Goal: Information Seeking & Learning: Learn about a topic

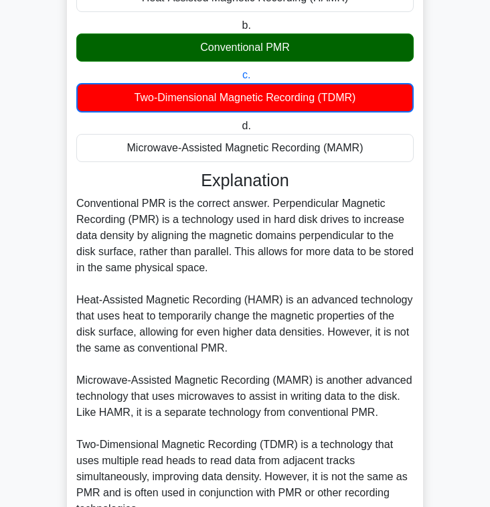
scroll to position [183, 0]
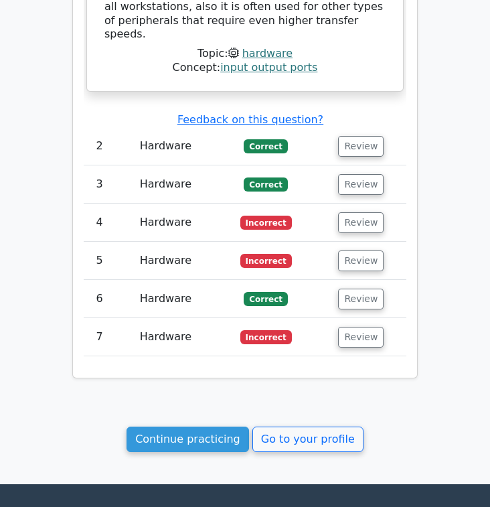
scroll to position [1835, 0]
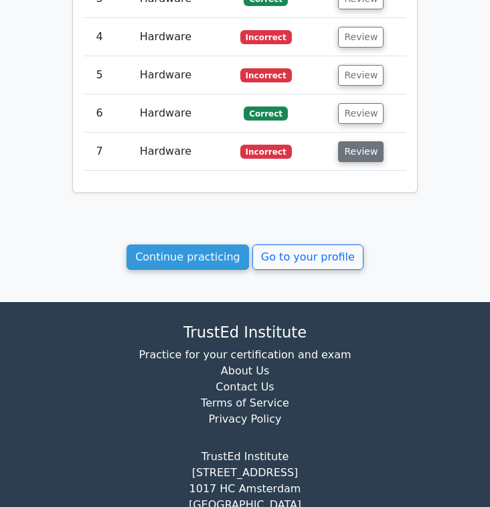
click at [361, 141] on button "Review" at bounding box center [361, 151] width 46 height 21
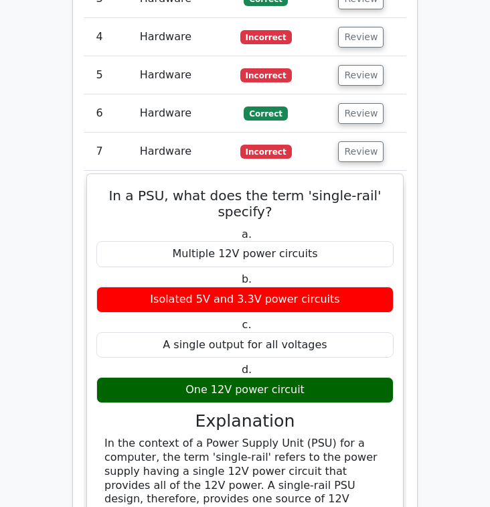
click at [262, 145] on span "Incorrect" at bounding box center [266, 151] width 52 height 13
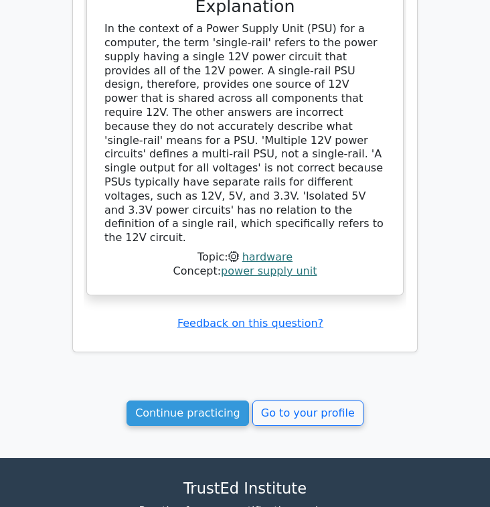
scroll to position [2251, 0]
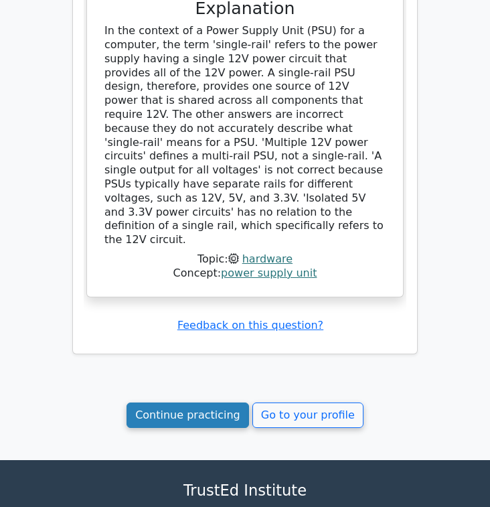
click at [189, 402] on link "Continue practicing" at bounding box center [188, 414] width 123 height 25
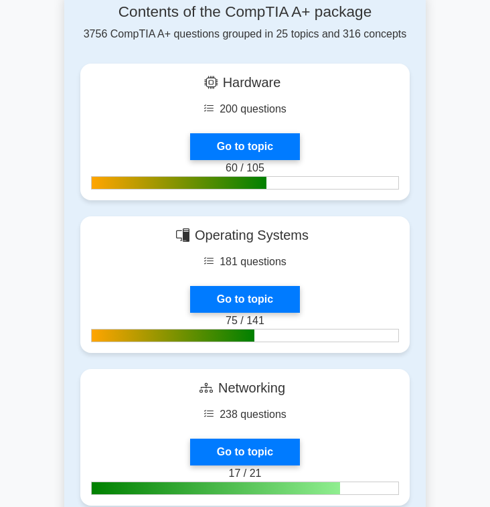
scroll to position [526, 0]
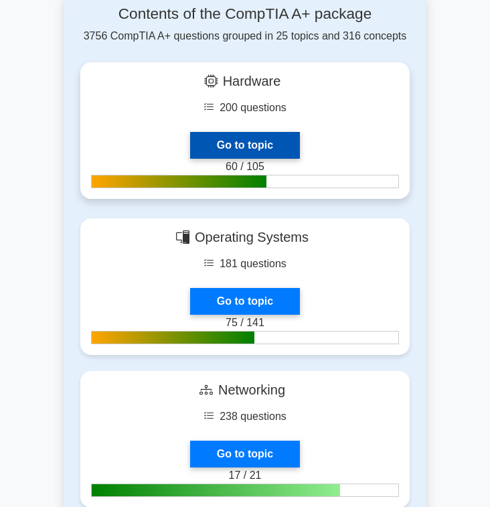
click at [264, 135] on link "Go to topic" at bounding box center [245, 145] width 110 height 27
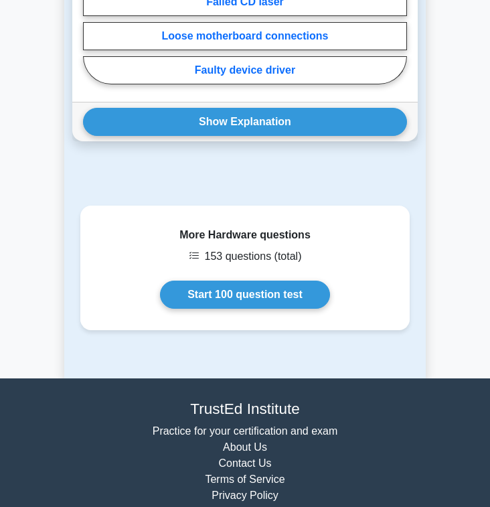
scroll to position [1555, 0]
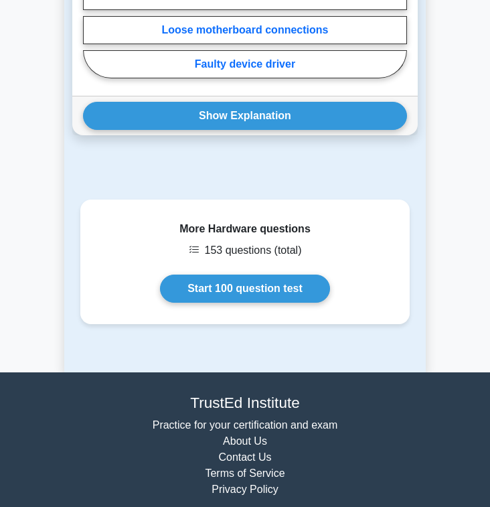
click at [246, 295] on link "Start 100 question test" at bounding box center [245, 289] width 170 height 28
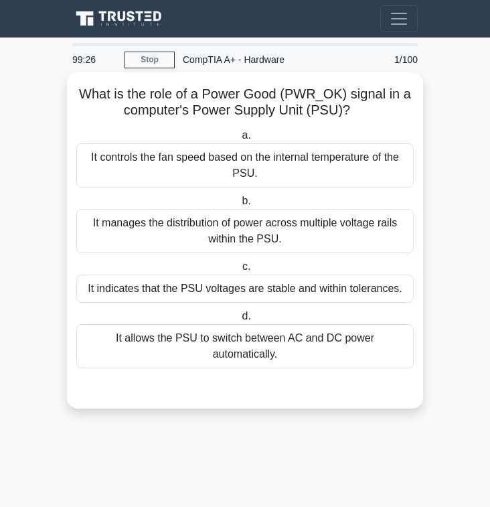
click at [316, 289] on div "It indicates that the PSU voltages are stable and within tolerances." at bounding box center [244, 289] width 337 height 28
click at [240, 271] on input "c. It indicates that the PSU voltages are stable and within tolerances." at bounding box center [240, 266] width 0 height 9
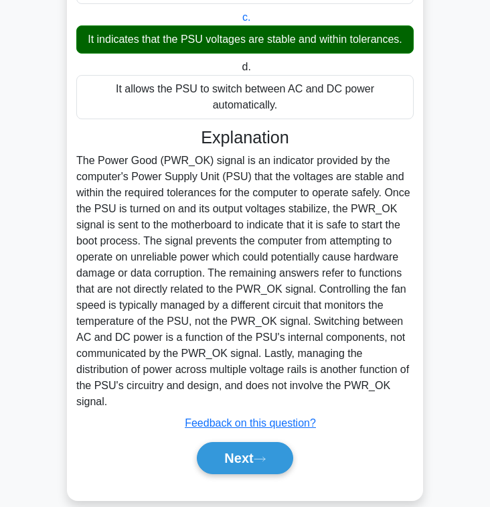
scroll to position [255, 0]
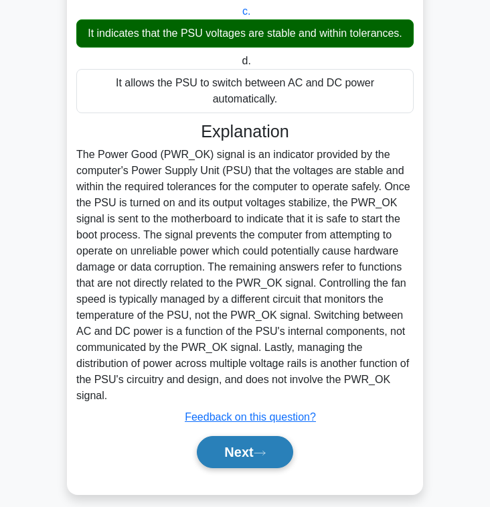
click at [256, 438] on button "Next" at bounding box center [245, 452] width 96 height 32
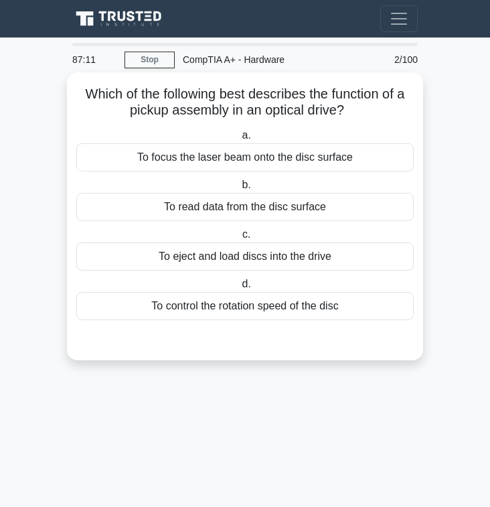
click at [339, 163] on div "To focus the laser beam onto the disc surface" at bounding box center [244, 157] width 337 height 28
click at [239, 140] on input "a. To focus the laser beam onto the disc surface" at bounding box center [239, 135] width 0 height 9
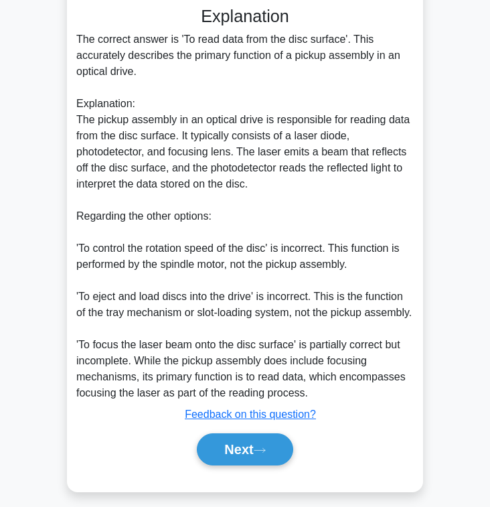
scroll to position [327, 0]
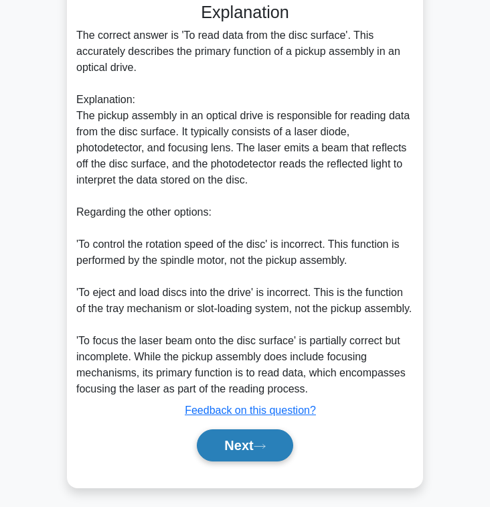
click at [271, 455] on button "Next" at bounding box center [245, 445] width 96 height 32
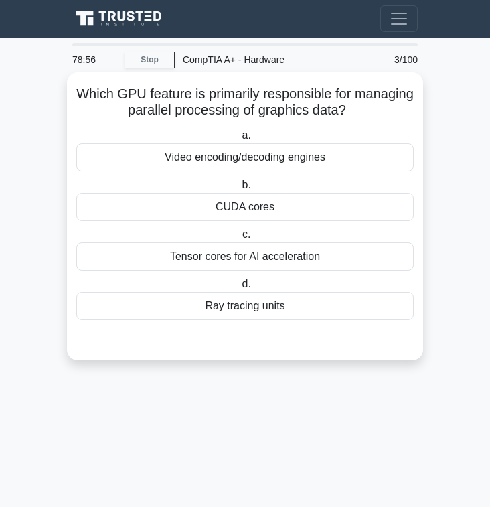
click at [311, 214] on div "CUDA cores" at bounding box center [244, 207] width 337 height 28
click at [239, 189] on input "b. CUDA cores" at bounding box center [239, 185] width 0 height 9
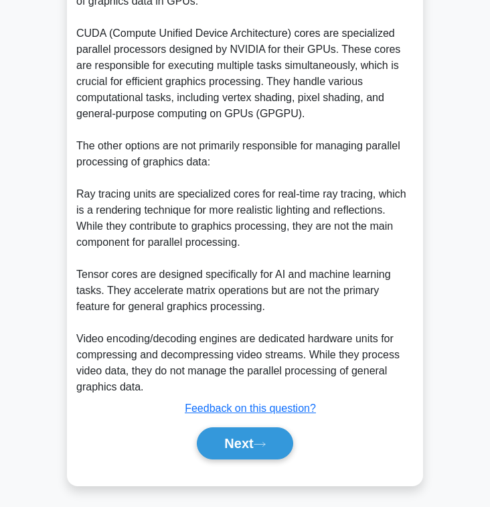
scroll to position [384, 0]
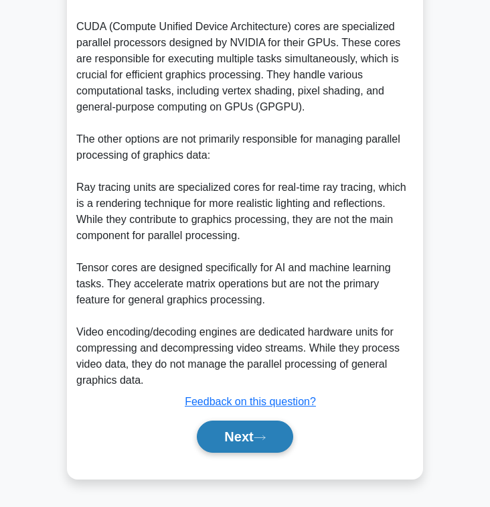
click at [266, 437] on icon at bounding box center [260, 437] width 12 height 7
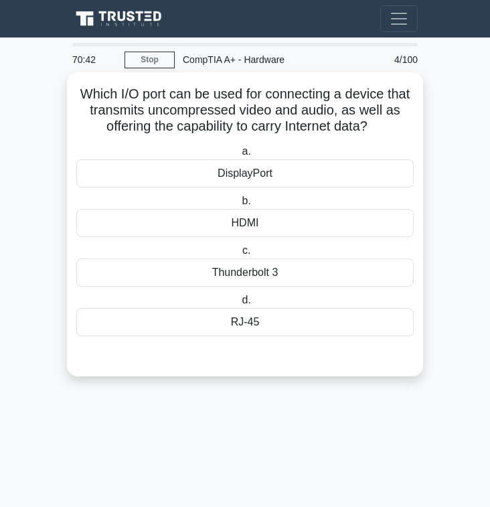
click at [326, 276] on div "Thunderbolt 3" at bounding box center [244, 272] width 337 height 28
click at [240, 255] on input "c. Thunderbolt 3" at bounding box center [240, 250] width 0 height 9
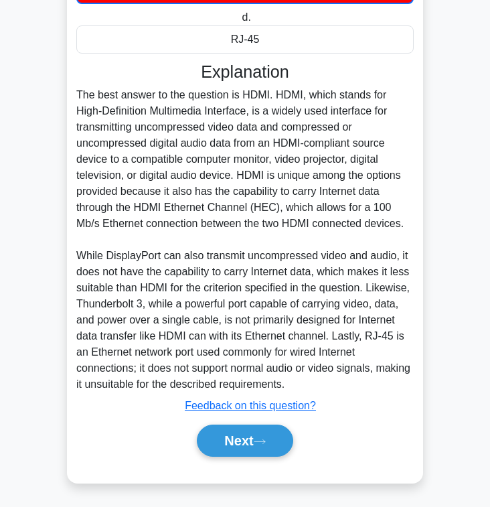
scroll to position [289, 0]
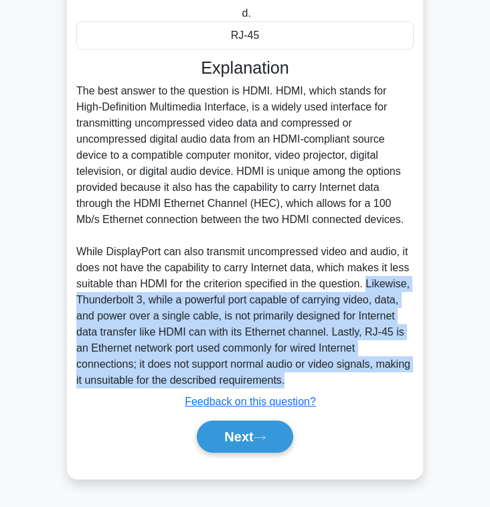
drag, startPoint x: 370, startPoint y: 281, endPoint x: 402, endPoint y: 376, distance: 100.4
click at [402, 376] on div "The best answer to the question is HDMI. HDMI, which stands for High-Definition…" at bounding box center [244, 235] width 337 height 305
copy div "Likewise, Thunderbolt 3, while a powerful port capable of carrying video, data,…"
click at [266, 441] on icon at bounding box center [260, 437] width 12 height 7
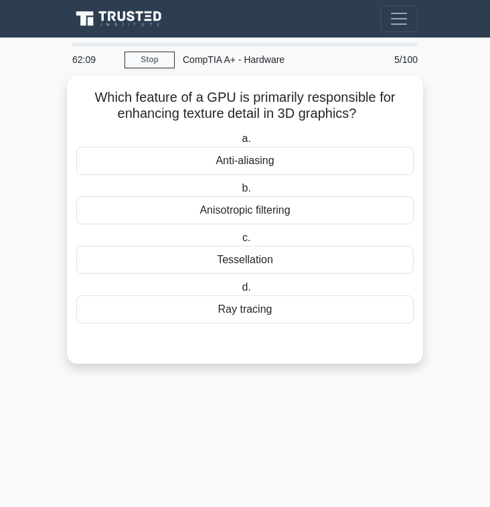
scroll to position [0, 0]
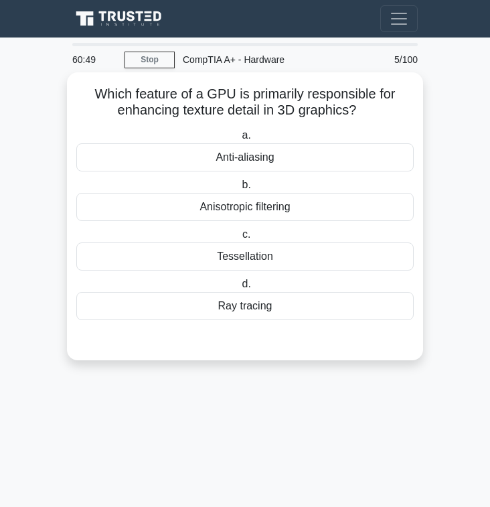
click at [346, 256] on div "Tessellation" at bounding box center [244, 256] width 337 height 28
click at [240, 239] on input "c. Tessellation" at bounding box center [240, 234] width 0 height 9
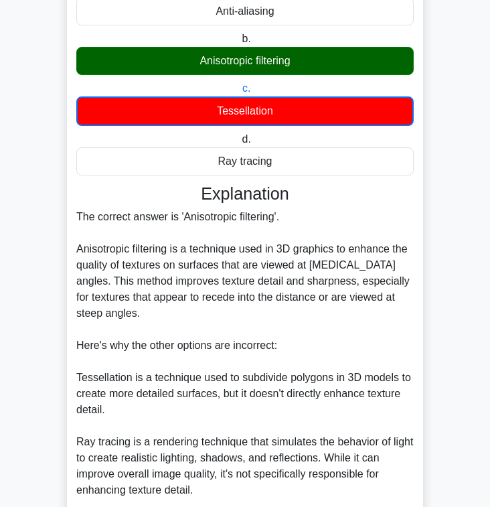
scroll to position [321, 0]
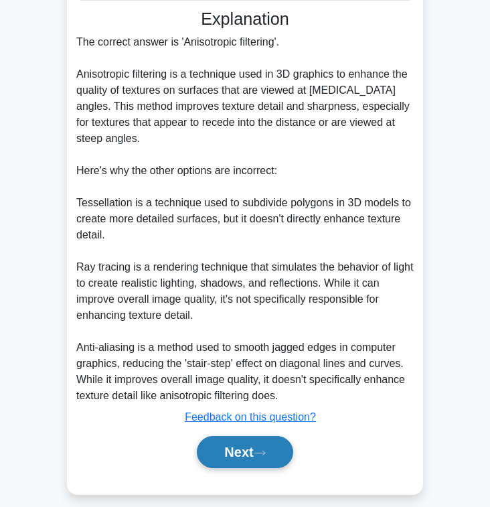
click at [254, 447] on button "Next" at bounding box center [245, 452] width 96 height 32
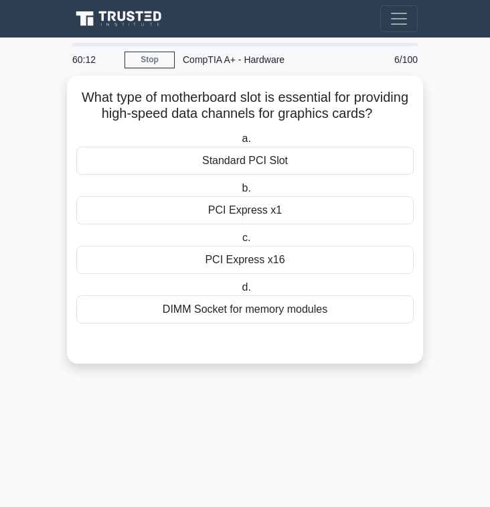
scroll to position [0, 0]
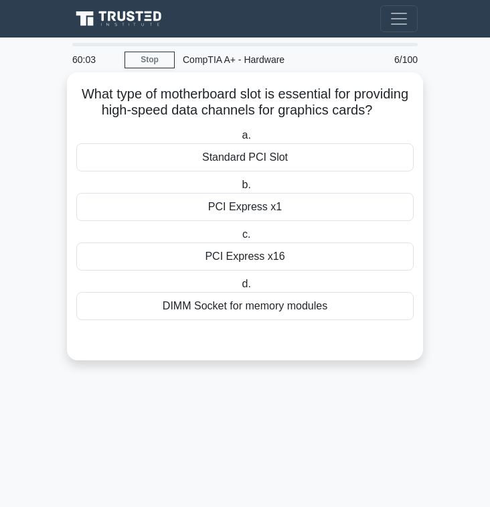
click at [296, 247] on div "PCI Express x16" at bounding box center [244, 256] width 337 height 28
click at [240, 239] on input "c. PCI Express x16" at bounding box center [240, 234] width 0 height 9
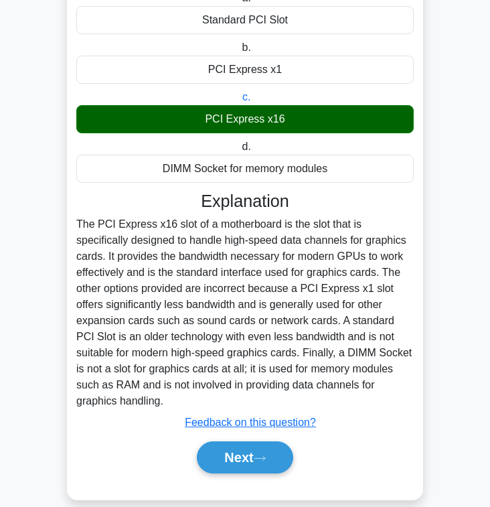
scroll to position [159, 0]
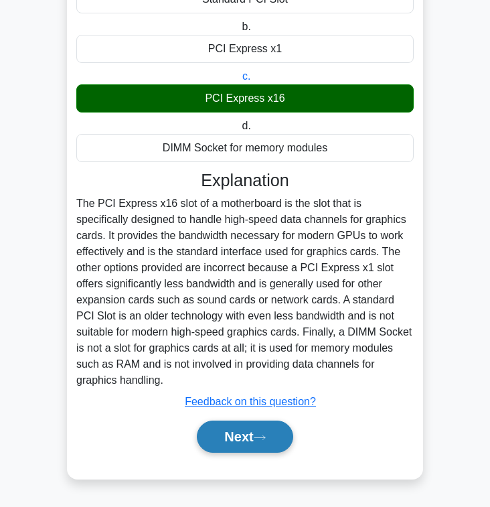
click at [238, 438] on button "Next" at bounding box center [245, 437] width 96 height 32
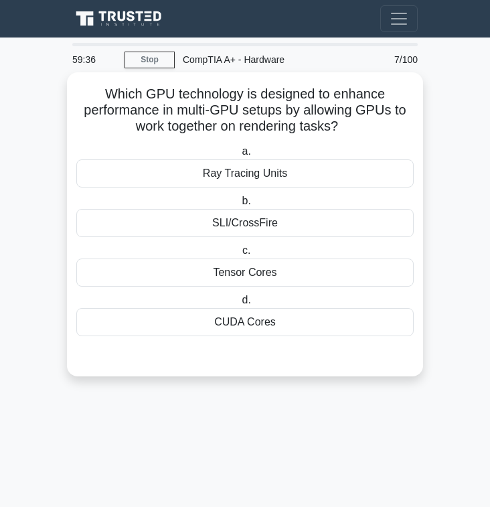
click at [281, 326] on div "CUDA Cores" at bounding box center [244, 322] width 337 height 28
click at [239, 305] on input "d. CUDA Cores" at bounding box center [239, 300] width 0 height 9
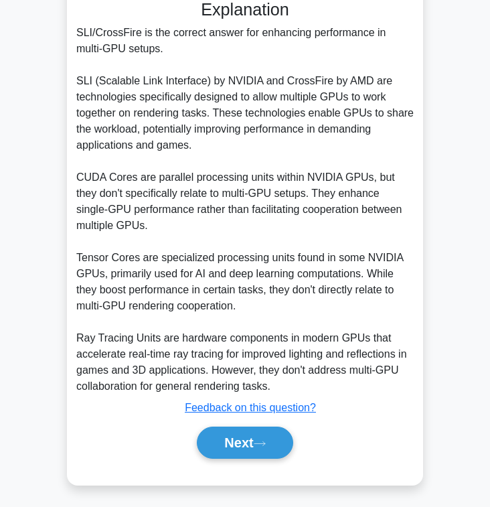
scroll to position [353, 0]
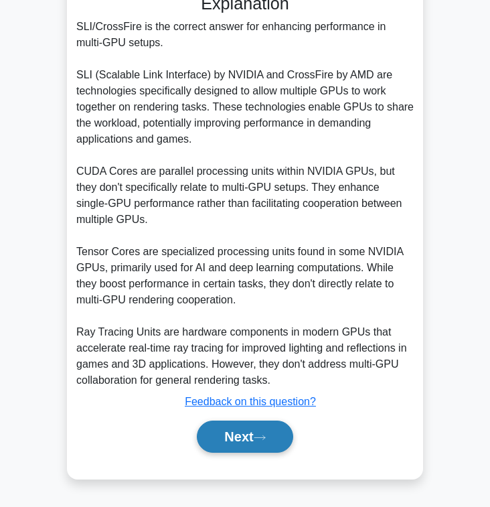
click at [266, 439] on icon at bounding box center [260, 437] width 12 height 7
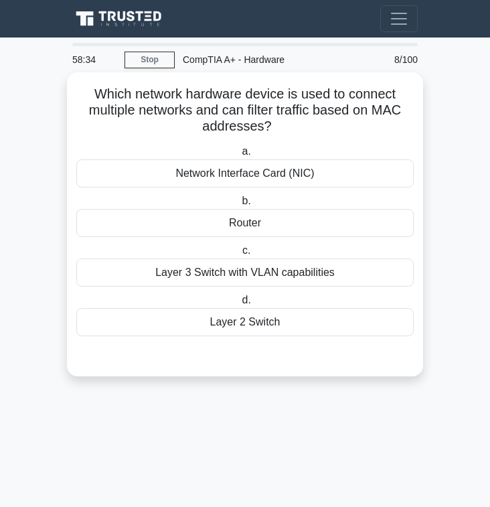
click at [309, 325] on div "Layer 2 Switch" at bounding box center [244, 322] width 337 height 28
click at [239, 305] on input "d. Layer 2 Switch" at bounding box center [239, 300] width 0 height 9
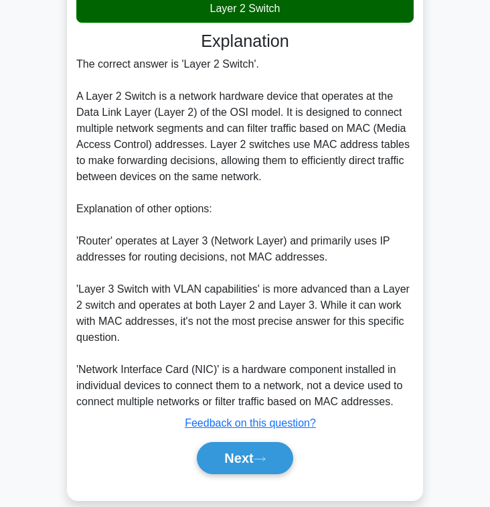
scroll to position [317, 0]
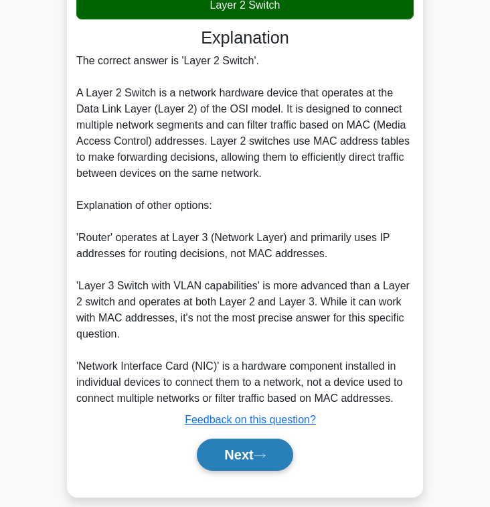
click at [260, 455] on icon at bounding box center [260, 455] width 12 height 7
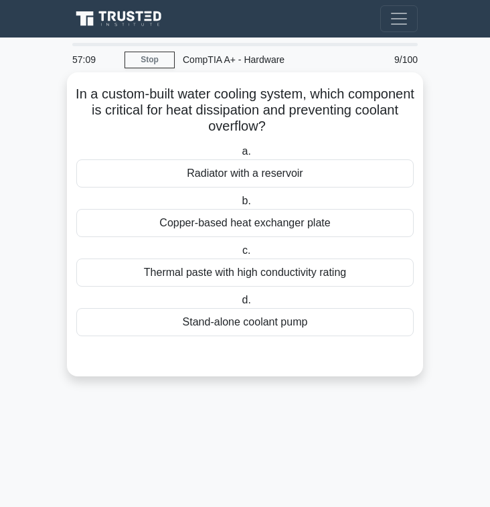
click at [394, 167] on div "Radiator with a reservoir" at bounding box center [244, 173] width 337 height 28
click at [239, 156] on input "a. Radiator with a reservoir" at bounding box center [239, 151] width 0 height 9
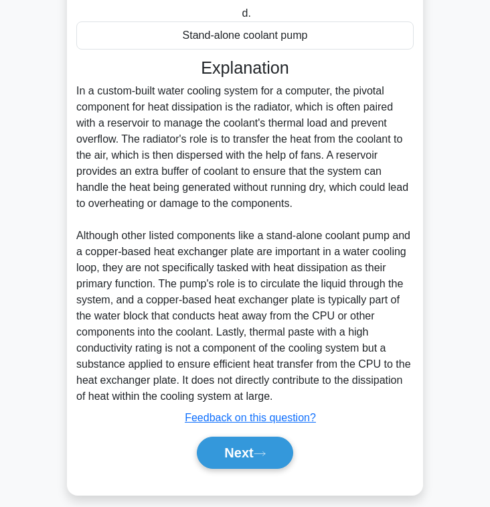
scroll to position [303, 0]
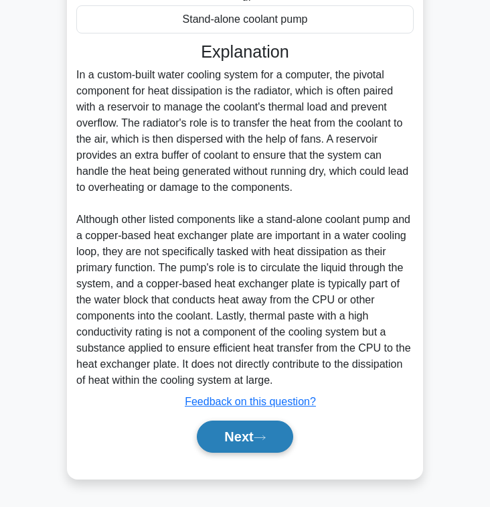
click at [236, 441] on button "Next" at bounding box center [245, 437] width 96 height 32
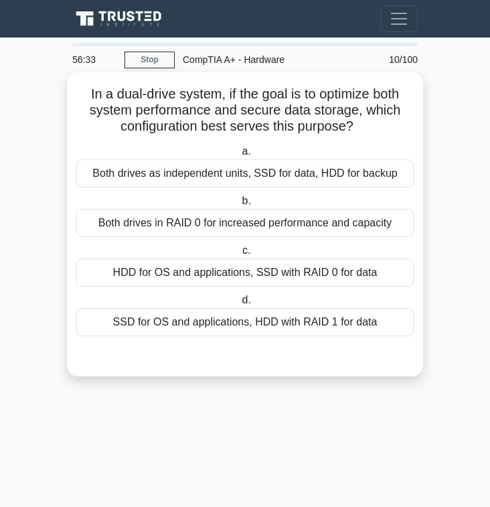
click at [307, 321] on div "SSD for OS and applications, HDD with RAID 1 for data" at bounding box center [244, 322] width 337 height 28
click at [239, 305] on input "d. SSD for OS and applications, HDD with RAID 1 for data" at bounding box center [239, 300] width 0 height 9
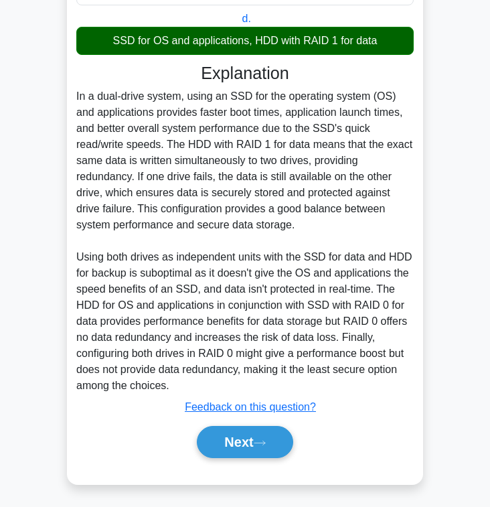
scroll to position [287, 0]
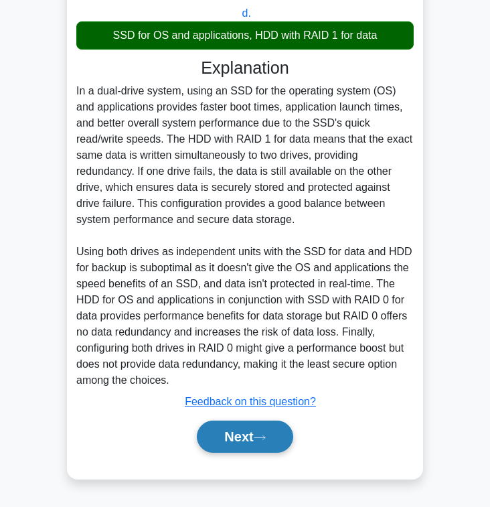
click at [266, 437] on icon at bounding box center [260, 437] width 12 height 7
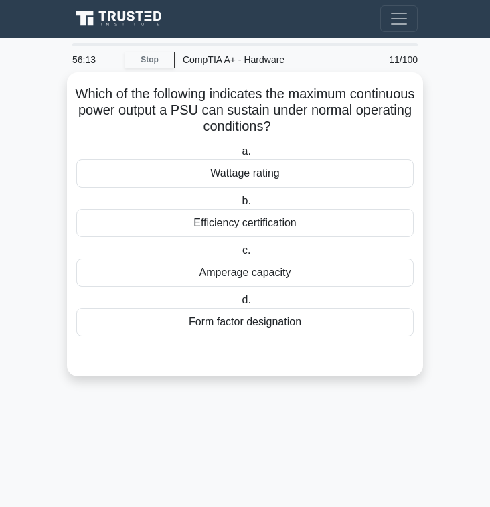
click at [285, 224] on div "Efficiency certification" at bounding box center [244, 223] width 337 height 28
click at [239, 206] on input "b. Efficiency certification" at bounding box center [239, 201] width 0 height 9
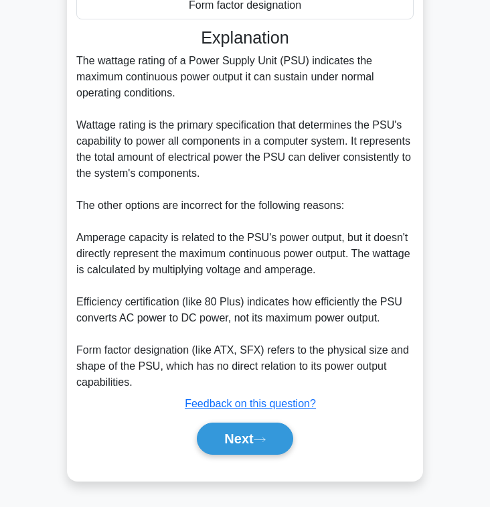
scroll to position [321, 0]
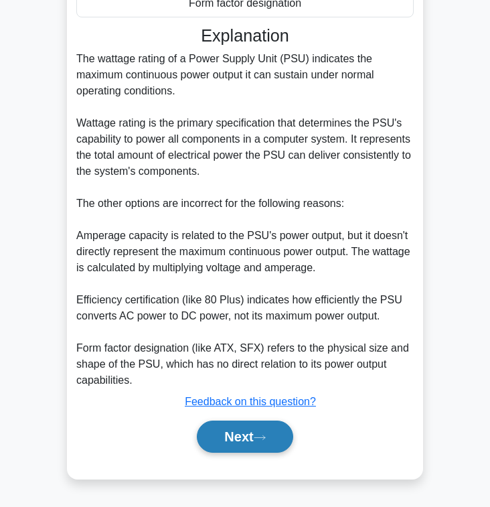
click at [248, 431] on button "Next" at bounding box center [245, 437] width 96 height 32
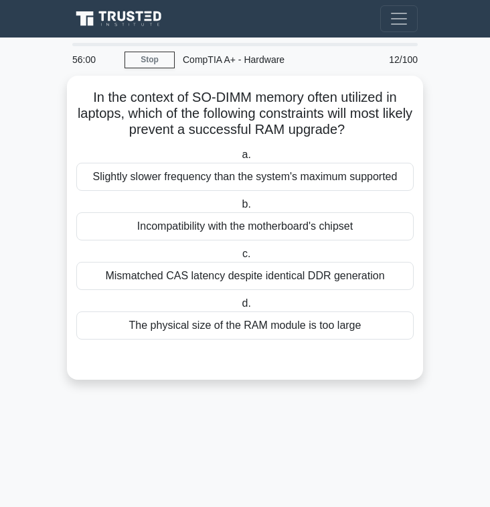
scroll to position [0, 0]
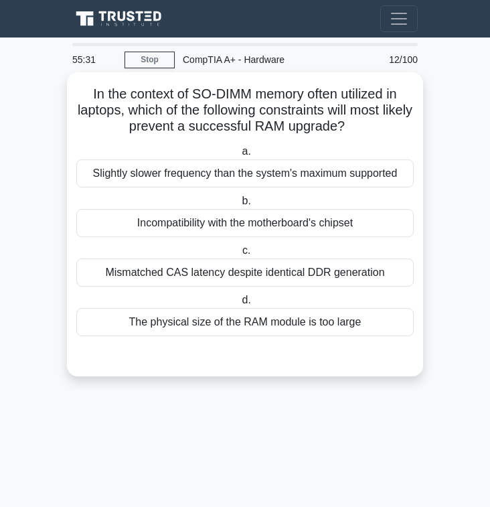
click at [342, 274] on div "Mismatched CAS latency despite identical DDR generation" at bounding box center [244, 272] width 337 height 28
click at [240, 255] on input "c. Mismatched CAS latency despite identical DDR generation" at bounding box center [240, 250] width 0 height 9
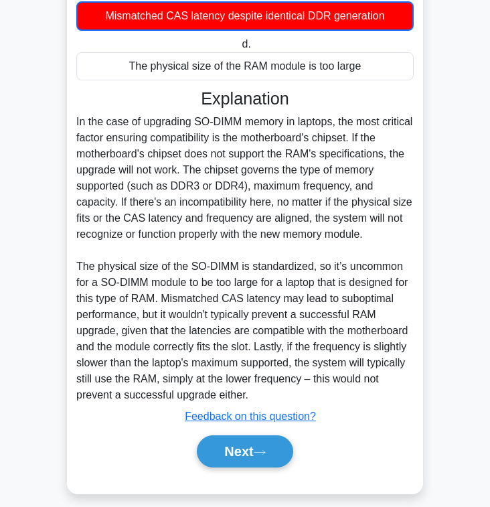
scroll to position [273, 0]
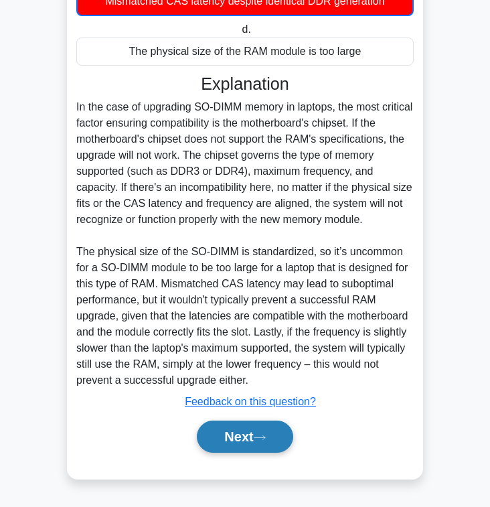
click at [252, 435] on button "Next" at bounding box center [245, 437] width 96 height 32
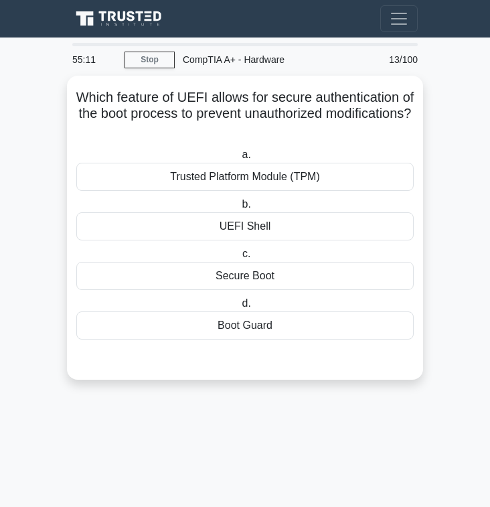
scroll to position [0, 0]
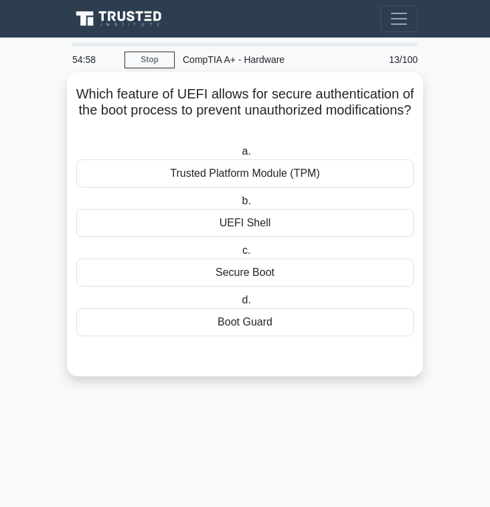
click at [348, 172] on div "Trusted Platform Module (TPM)" at bounding box center [244, 173] width 337 height 28
click at [239, 156] on input "a. Trusted Platform Module (TPM)" at bounding box center [239, 151] width 0 height 9
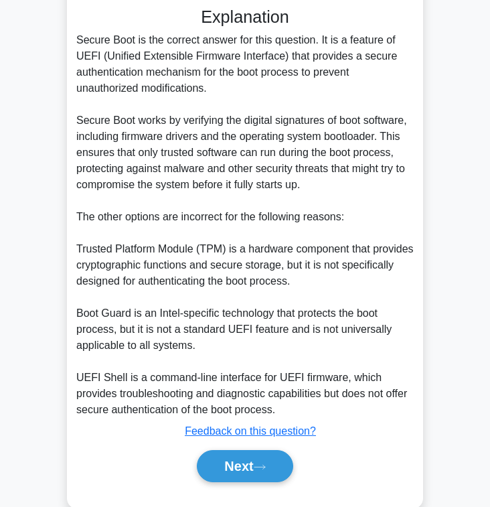
scroll to position [369, 0]
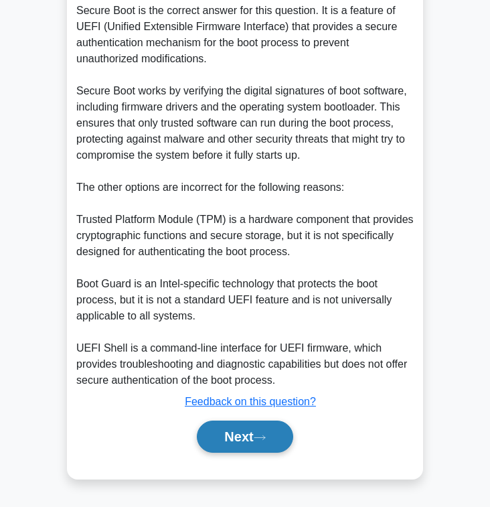
click at [256, 433] on button "Next" at bounding box center [245, 437] width 96 height 32
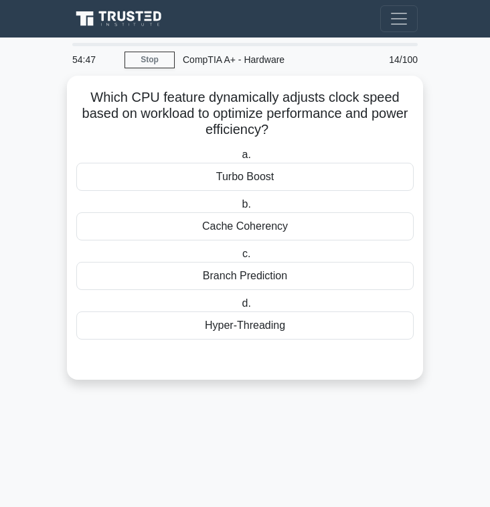
scroll to position [0, 0]
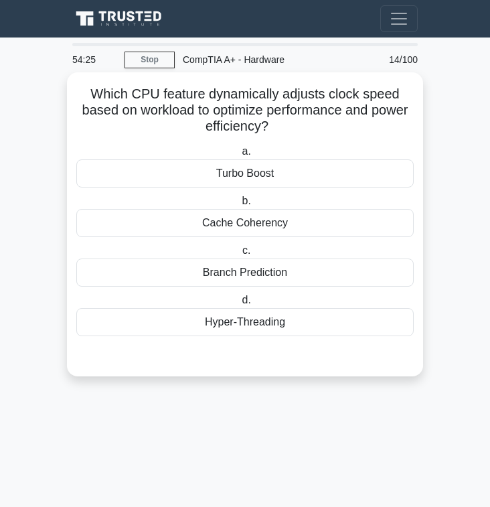
click at [305, 224] on div "Cache Coherency" at bounding box center [244, 223] width 337 height 28
click at [239, 206] on input "b. Cache Coherency" at bounding box center [239, 201] width 0 height 9
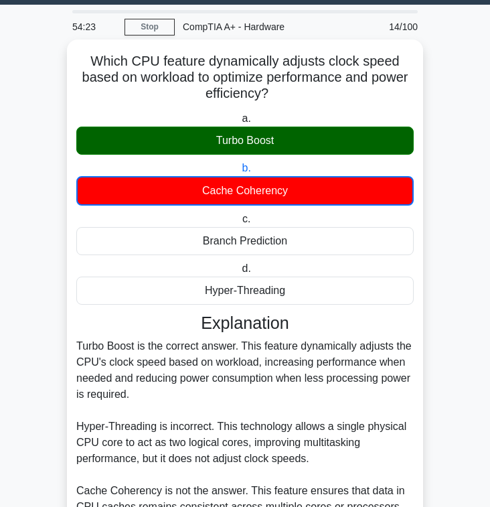
scroll to position [256, 0]
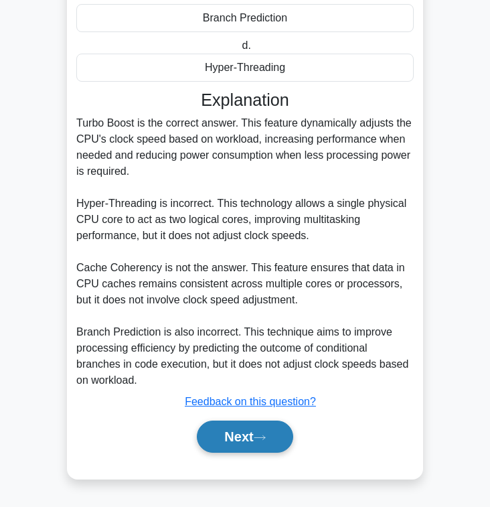
click at [262, 431] on button "Next" at bounding box center [245, 437] width 96 height 32
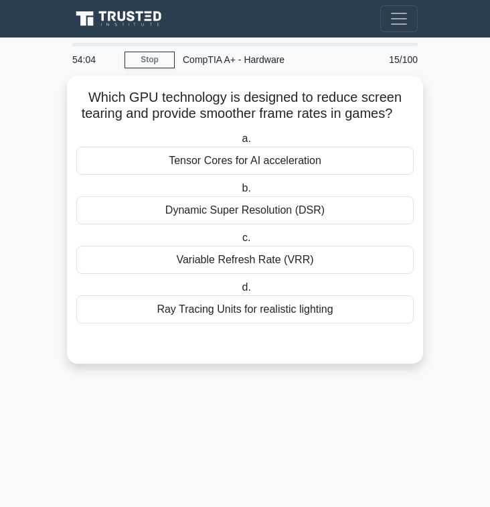
scroll to position [0, 0]
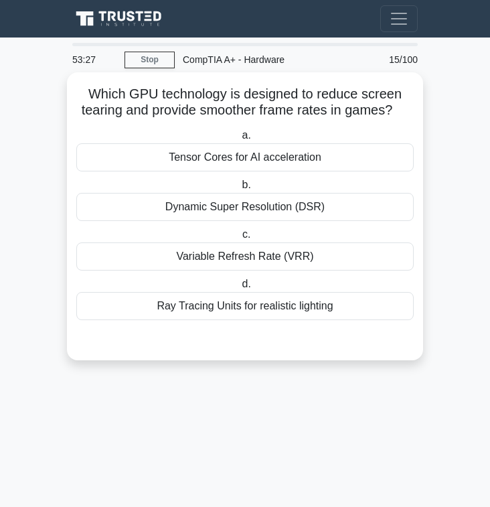
click at [269, 155] on div "Tensor Cores for AI acceleration" at bounding box center [244, 157] width 337 height 28
click at [239, 140] on input "a. Tensor Cores for AI acceleration" at bounding box center [239, 135] width 0 height 9
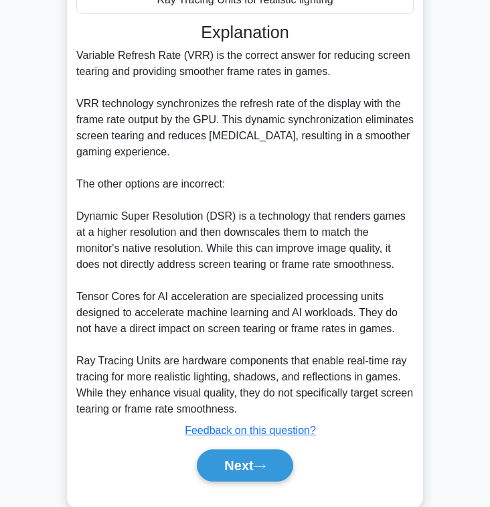
scroll to position [337, 0]
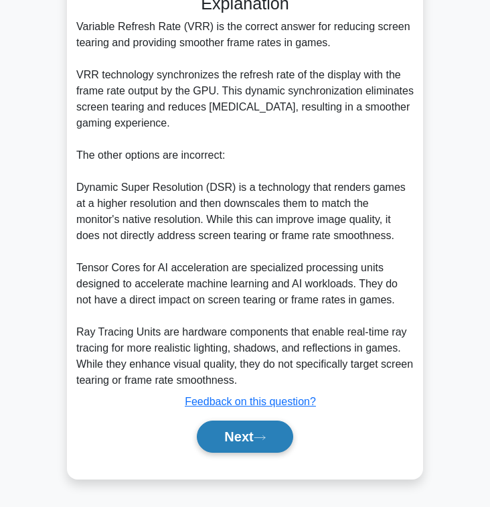
click at [267, 442] on button "Next" at bounding box center [245, 437] width 96 height 32
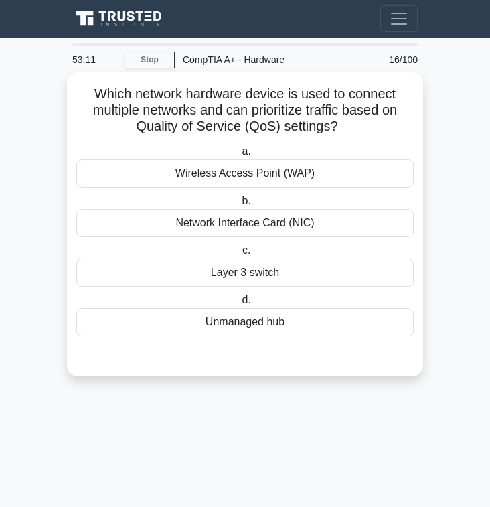
click at [316, 265] on div "Layer 3 switch" at bounding box center [244, 272] width 337 height 28
click at [240, 255] on input "c. Layer 3 switch" at bounding box center [240, 250] width 0 height 9
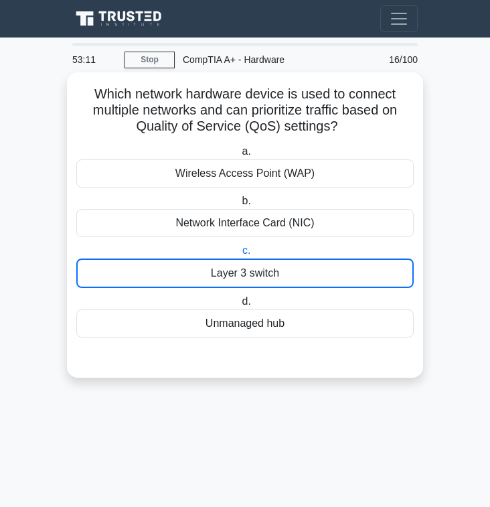
click at [316, 265] on div "Layer 3 switch" at bounding box center [244, 272] width 337 height 29
click at [240, 255] on input "c. Layer 3 switch" at bounding box center [240, 250] width 0 height 9
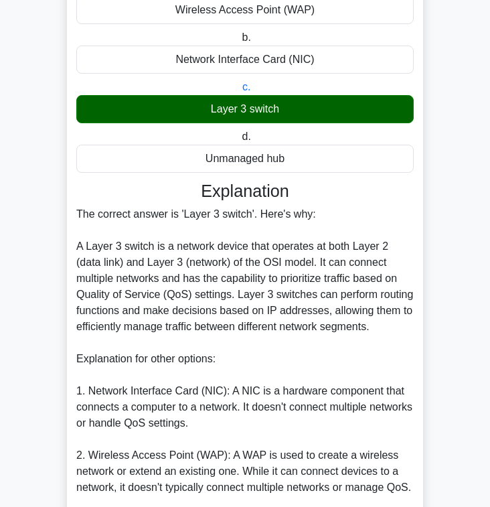
scroll to position [352, 0]
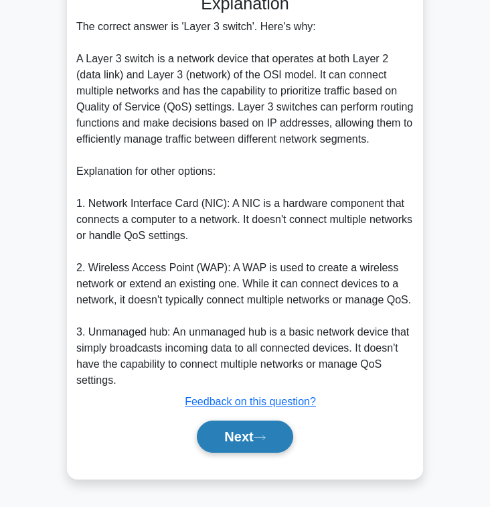
click at [256, 439] on button "Next" at bounding box center [245, 437] width 96 height 32
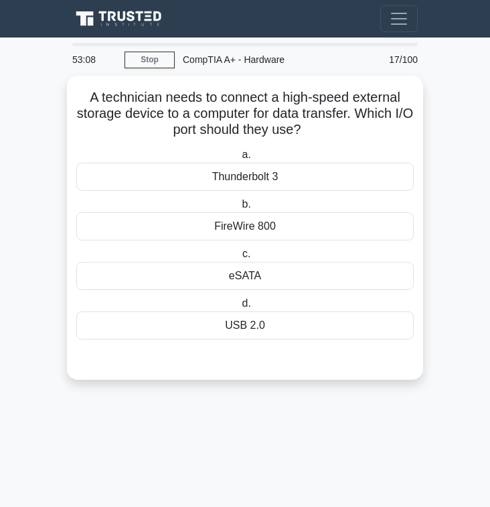
scroll to position [0, 0]
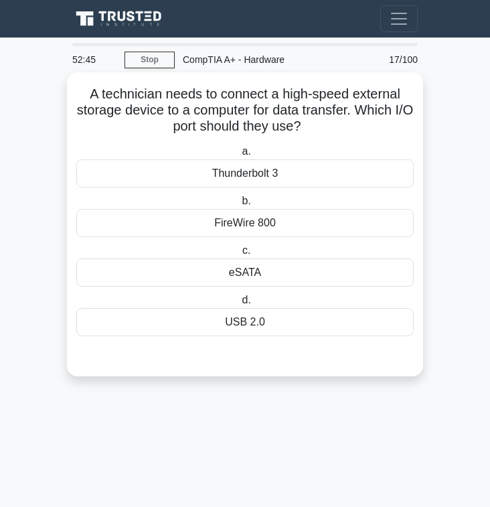
click at [307, 277] on div "eSATA" at bounding box center [244, 272] width 337 height 28
click at [240, 255] on input "c. [GEOGRAPHIC_DATA]" at bounding box center [240, 250] width 0 height 9
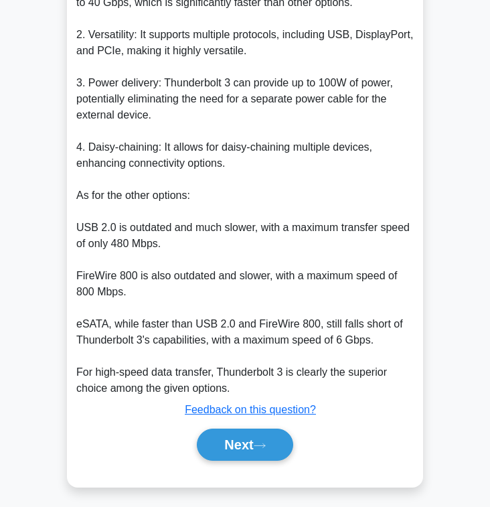
scroll to position [443, 0]
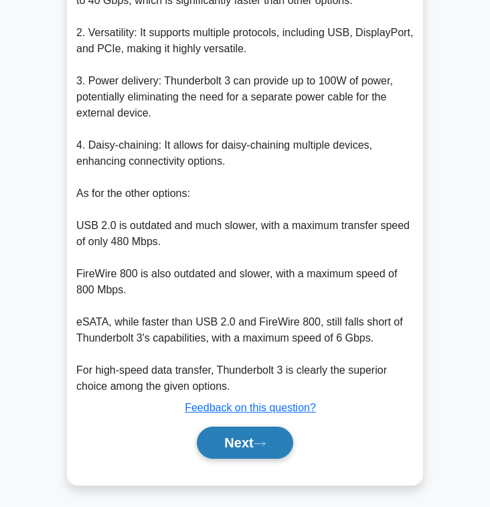
click at [261, 441] on icon at bounding box center [260, 443] width 12 height 7
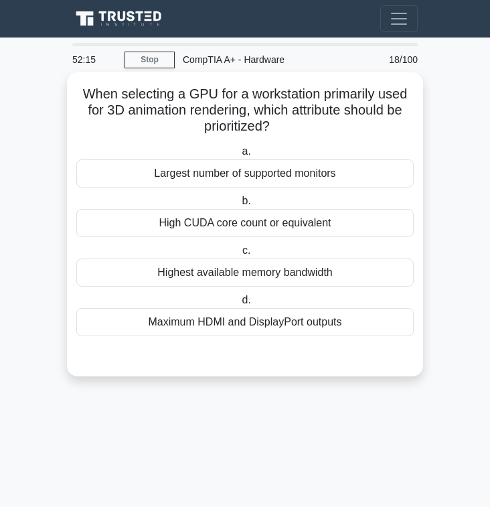
click at [332, 229] on div "High CUDA core count or equivalent" at bounding box center [244, 223] width 337 height 28
click at [239, 206] on input "b. High CUDA core count or equivalent" at bounding box center [239, 201] width 0 height 9
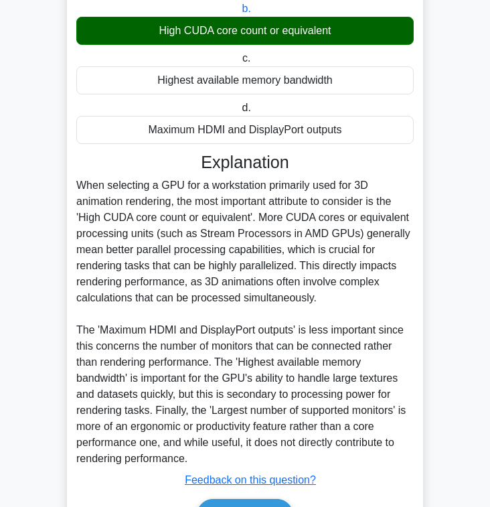
scroll to position [271, 0]
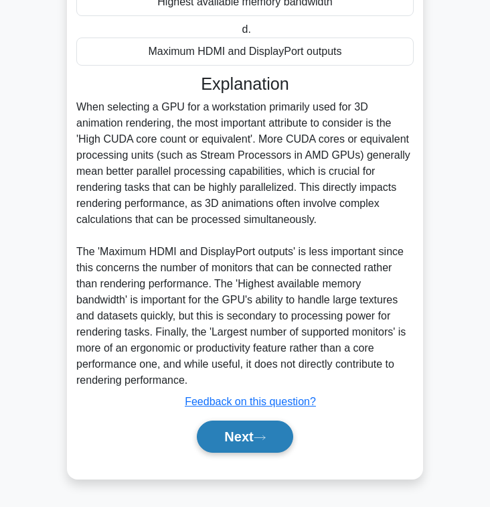
click at [266, 437] on icon at bounding box center [260, 437] width 12 height 7
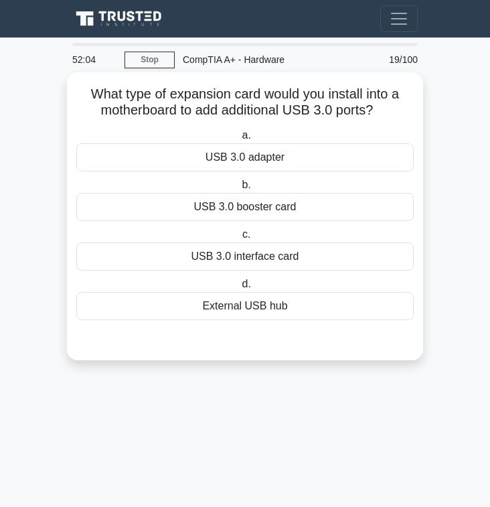
click at [306, 302] on div "External USB hub" at bounding box center [244, 306] width 337 height 28
click at [239, 289] on input "d. External USB hub" at bounding box center [239, 284] width 0 height 9
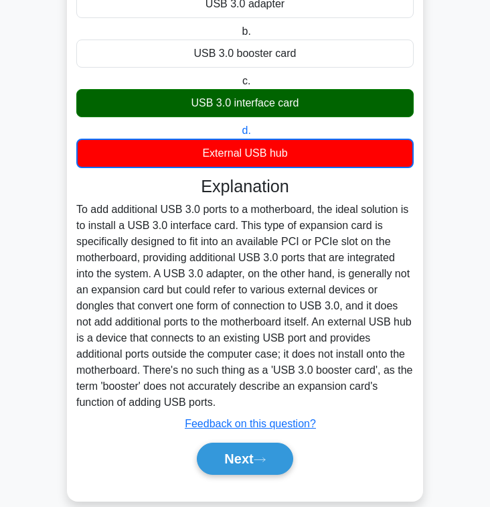
scroll to position [176, 0]
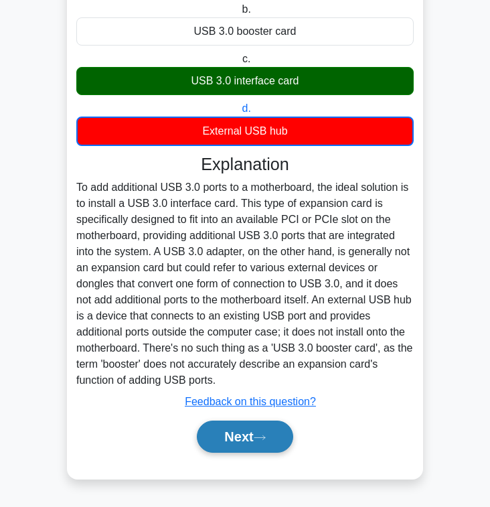
click at [268, 450] on button "Next" at bounding box center [245, 437] width 96 height 32
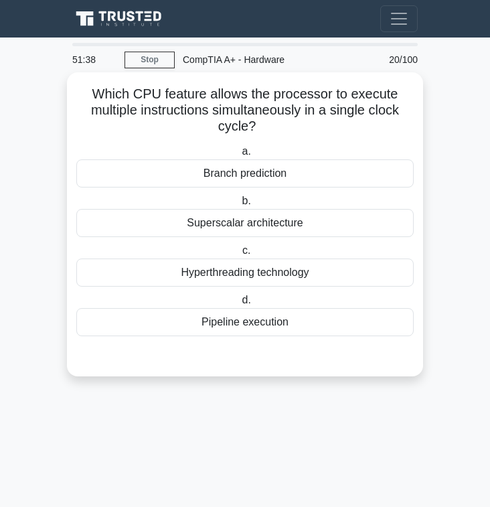
click at [309, 229] on div "Superscalar architecture" at bounding box center [244, 223] width 337 height 28
click at [239, 206] on input "b. Superscalar architecture" at bounding box center [239, 201] width 0 height 9
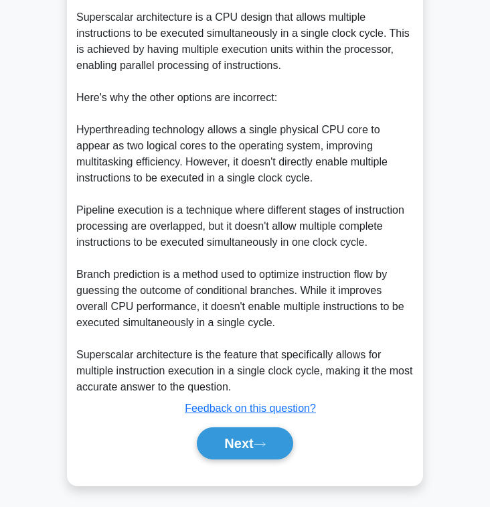
scroll to position [400, 0]
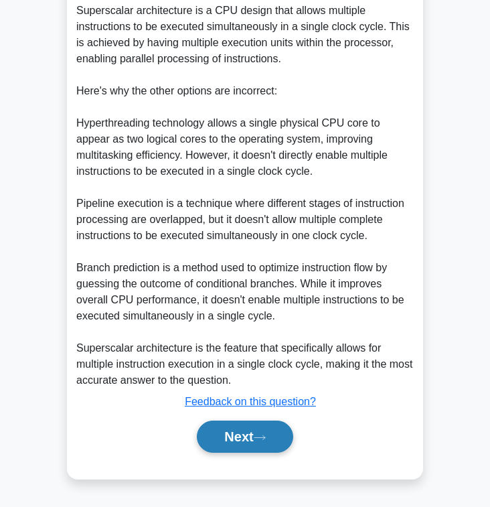
click at [249, 425] on button "Next" at bounding box center [245, 437] width 96 height 32
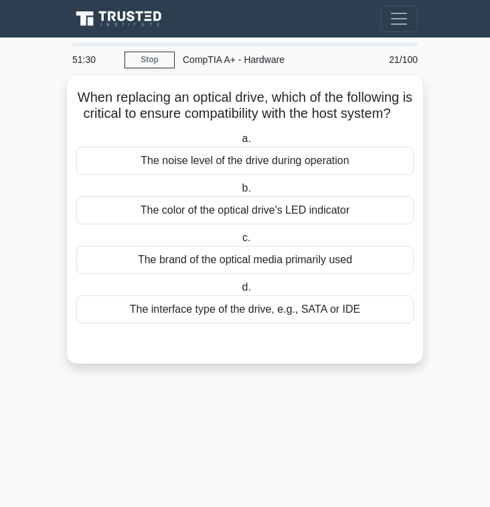
scroll to position [0, 0]
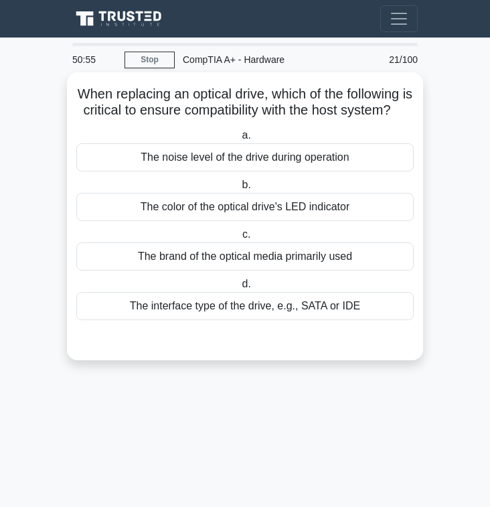
click at [307, 317] on div "The interface type of the drive, e.g., SATA or IDE" at bounding box center [244, 306] width 337 height 28
click at [239, 289] on input "d. The interface type of the drive, e.g., SATA or IDE" at bounding box center [239, 284] width 0 height 9
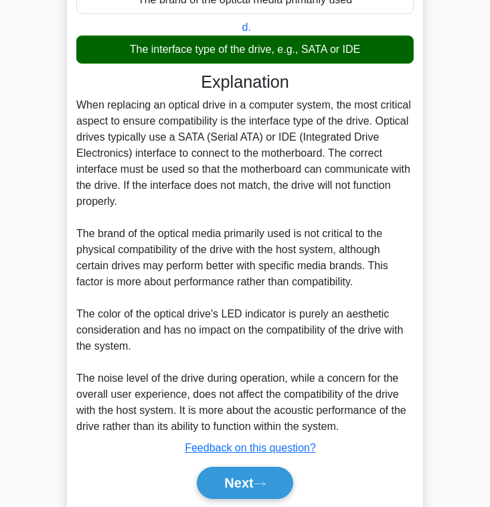
scroll to position [299, 0]
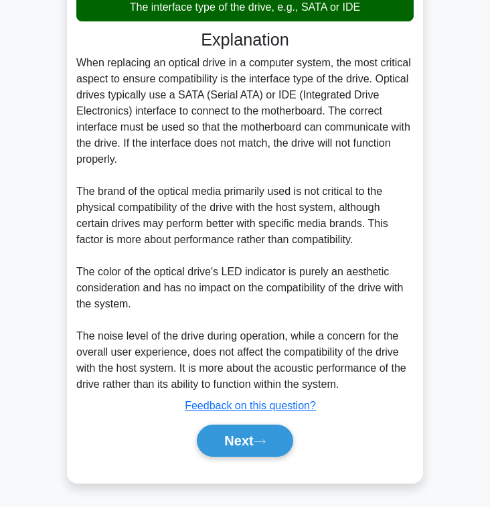
click at [267, 421] on div "Next" at bounding box center [244, 440] width 337 height 43
click at [264, 433] on button "Next" at bounding box center [245, 441] width 96 height 32
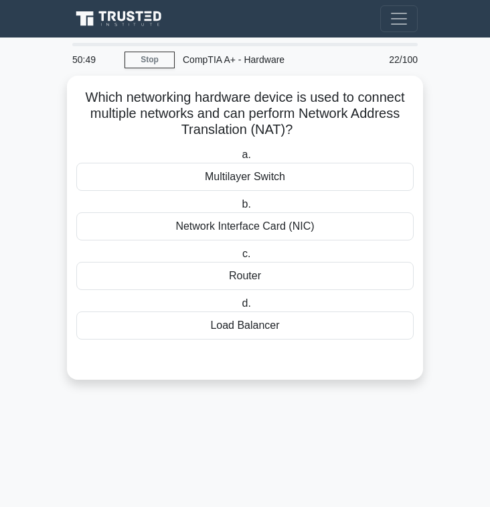
scroll to position [0, 0]
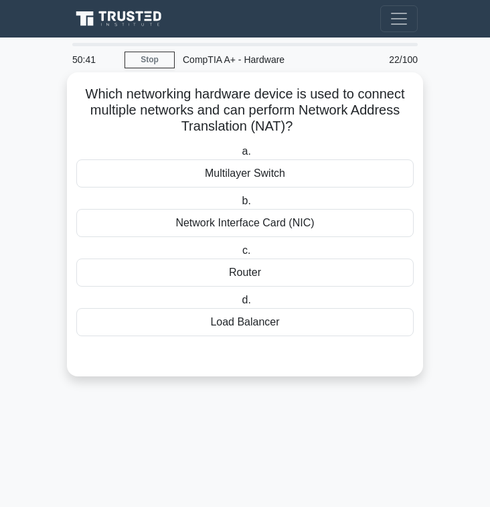
click at [269, 268] on div "Router" at bounding box center [244, 272] width 337 height 28
click at [240, 255] on input "c. Router" at bounding box center [240, 250] width 0 height 9
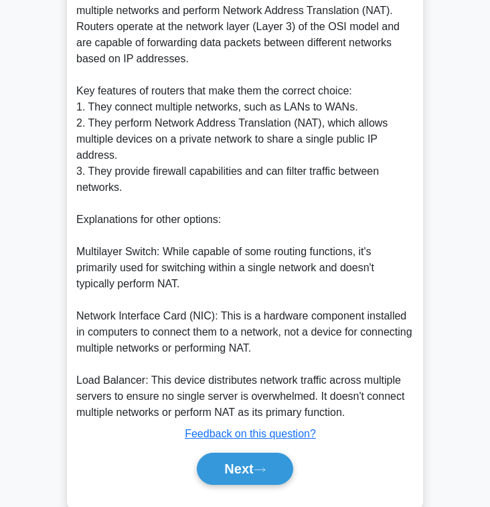
scroll to position [448, 0]
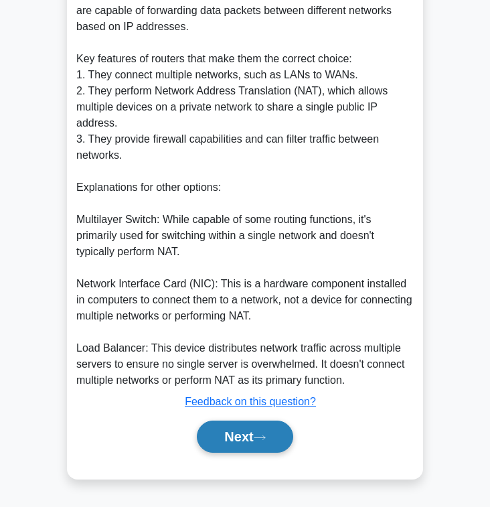
click at [267, 446] on button "Next" at bounding box center [245, 437] width 96 height 32
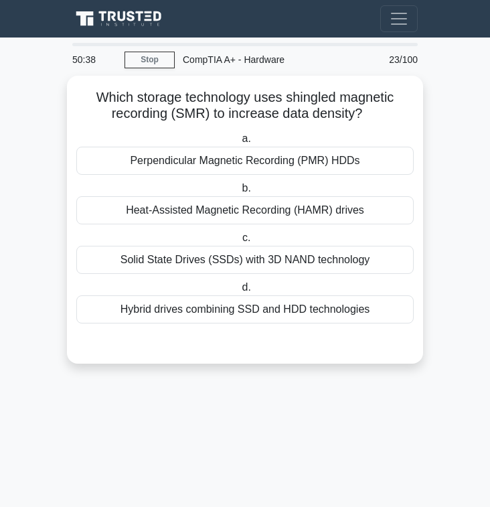
scroll to position [0, 0]
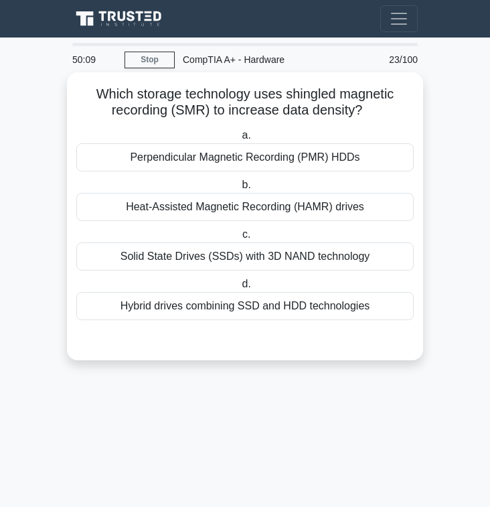
click at [345, 155] on div "Perpendicular Magnetic Recording (PMR) HDDs" at bounding box center [244, 157] width 337 height 28
click at [239, 140] on input "a. Perpendicular Magnetic Recording (PMR) HDDs" at bounding box center [239, 135] width 0 height 9
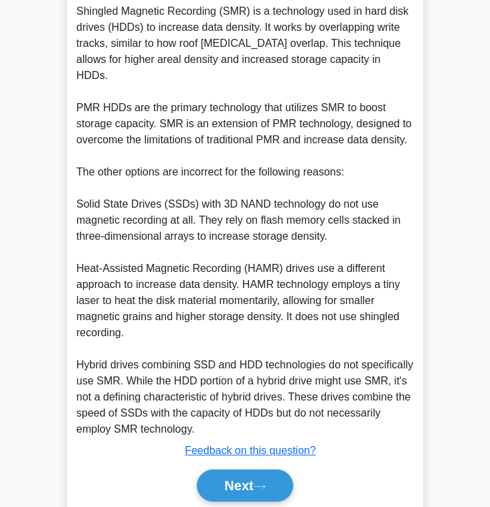
scroll to position [416, 0]
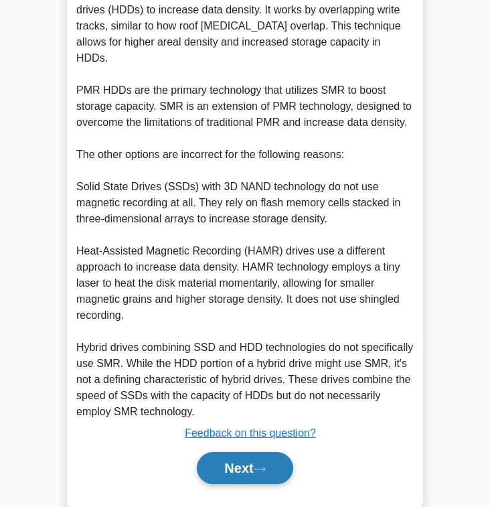
click at [270, 452] on button "Next" at bounding box center [245, 468] width 96 height 32
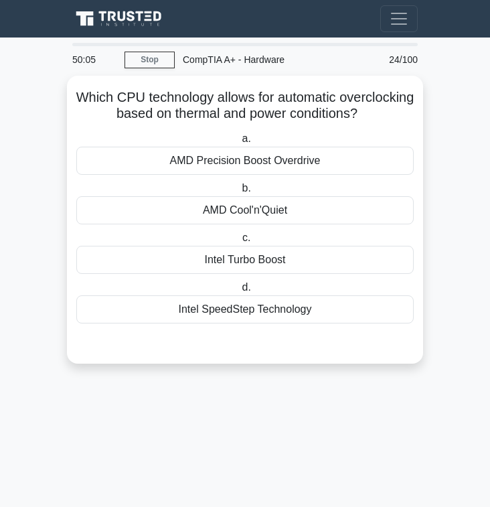
scroll to position [0, 0]
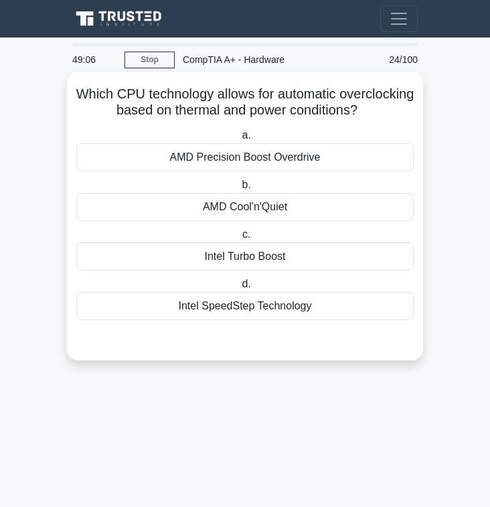
click at [269, 248] on div "Intel Turbo Boost" at bounding box center [244, 256] width 337 height 28
click at [240, 239] on input "c. Intel Turbo Boost" at bounding box center [240, 234] width 0 height 9
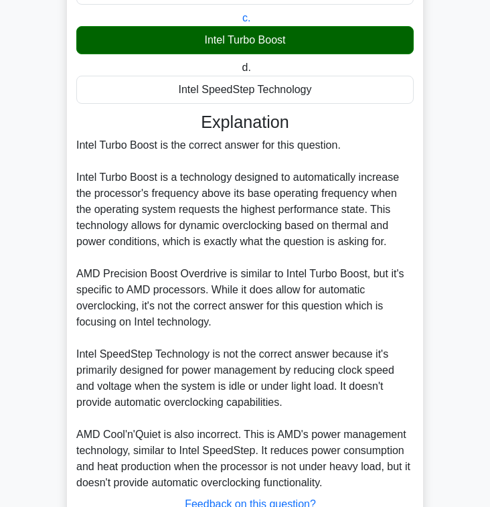
scroll to position [319, 0]
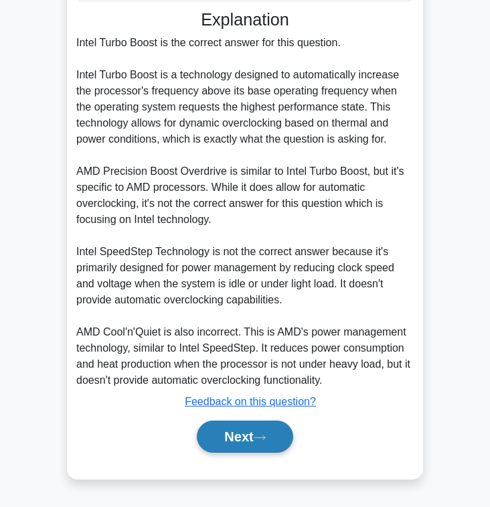
click at [273, 437] on button "Next" at bounding box center [245, 437] width 96 height 32
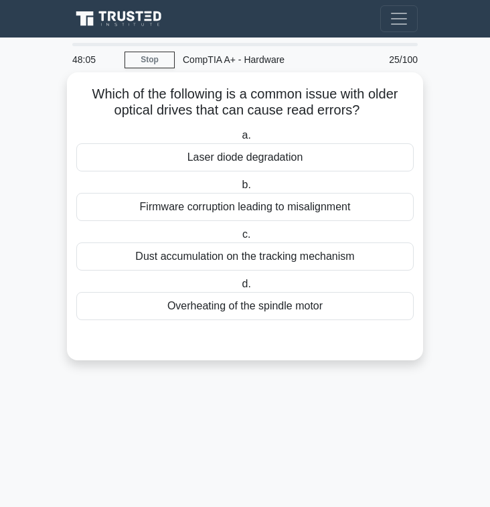
click at [255, 163] on div "Laser diode degradation" at bounding box center [244, 157] width 337 height 28
click at [239, 140] on input "a. Laser diode degradation" at bounding box center [239, 135] width 0 height 9
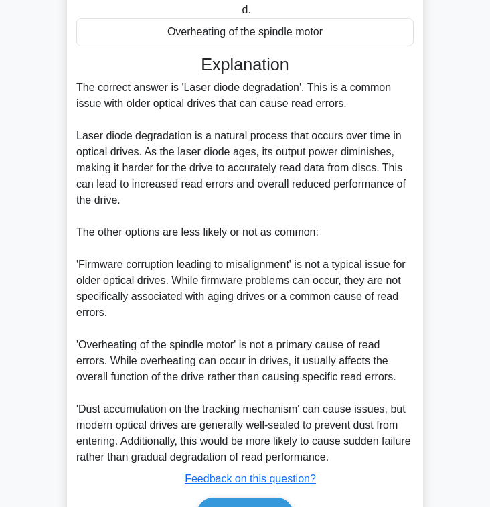
scroll to position [352, 0]
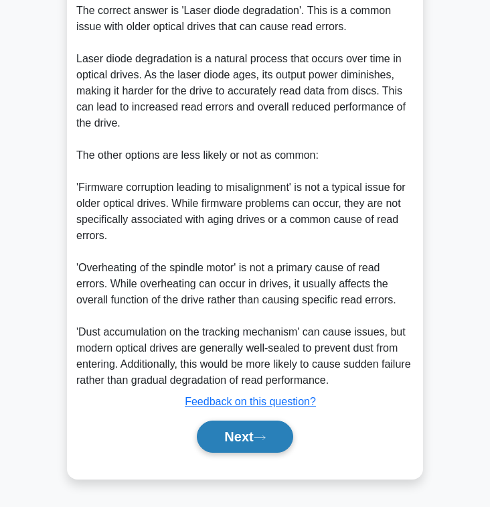
click at [260, 435] on icon at bounding box center [260, 437] width 12 height 7
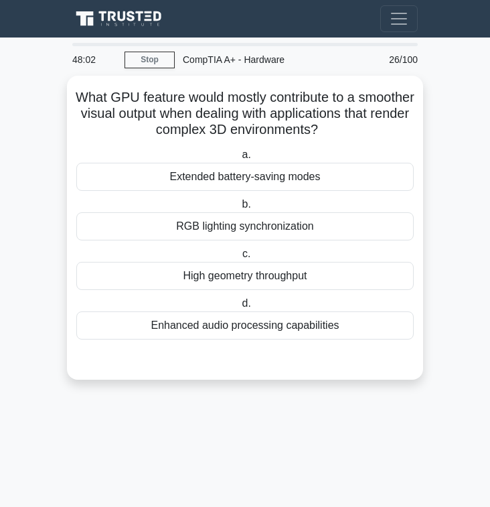
scroll to position [0, 0]
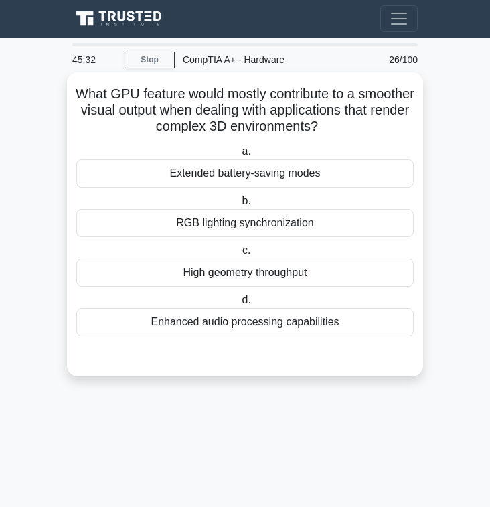
click at [291, 276] on div "High geometry throughput" at bounding box center [244, 272] width 337 height 28
click at [240, 255] on input "c. High geometry throughput" at bounding box center [240, 250] width 0 height 9
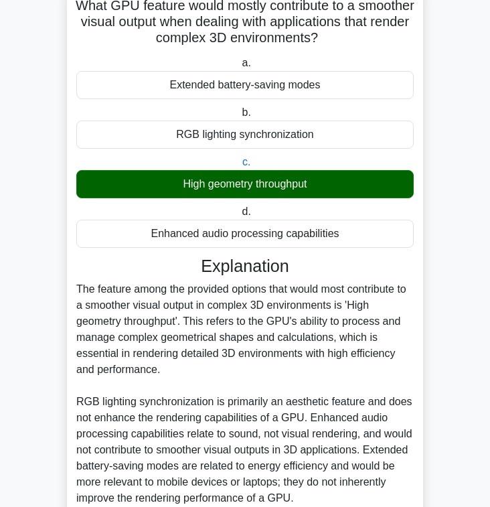
scroll to position [207, 0]
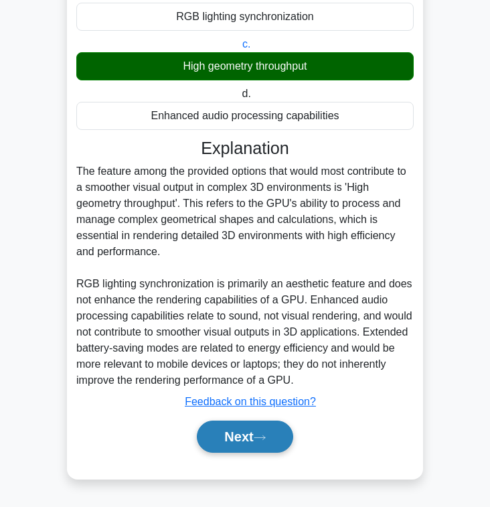
click at [240, 439] on button "Next" at bounding box center [245, 437] width 96 height 32
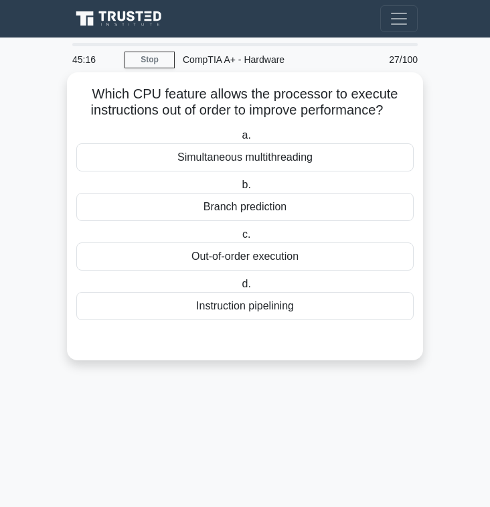
click at [337, 256] on div "Out-of-order execution" at bounding box center [244, 256] width 337 height 28
click at [240, 239] on input "c. Out-of-order execution" at bounding box center [240, 234] width 0 height 9
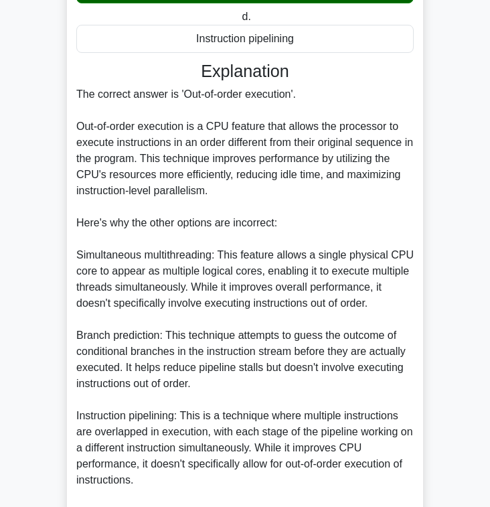
scroll to position [432, 0]
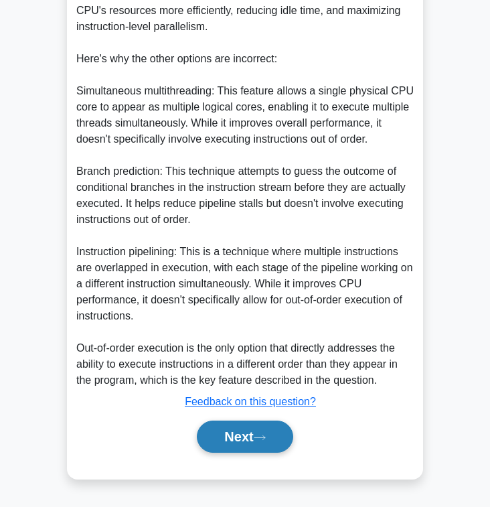
click at [277, 437] on button "Next" at bounding box center [245, 437] width 96 height 32
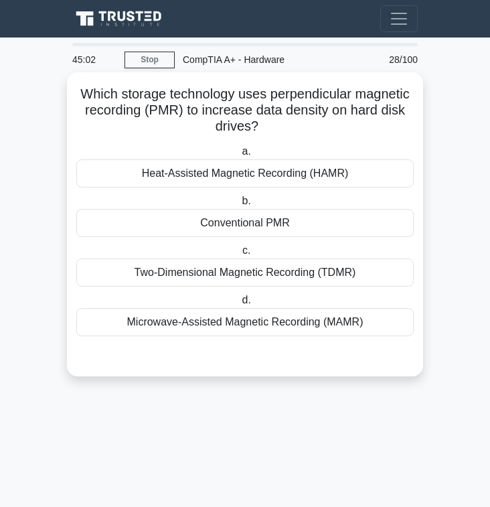
click at [322, 215] on div "Conventional PMR" at bounding box center [244, 223] width 337 height 28
click at [239, 206] on input "b. Conventional PMR" at bounding box center [239, 201] width 0 height 9
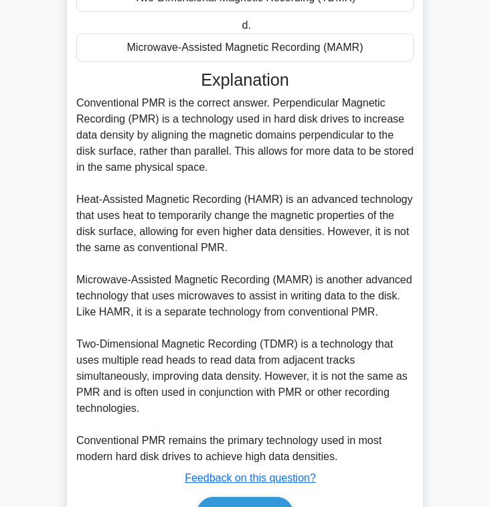
scroll to position [335, 0]
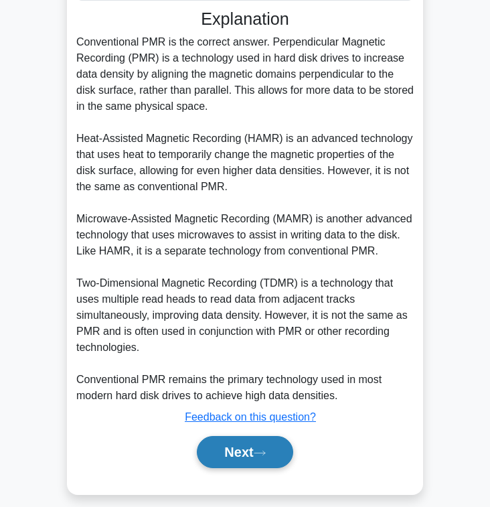
click at [269, 436] on button "Next" at bounding box center [245, 452] width 96 height 32
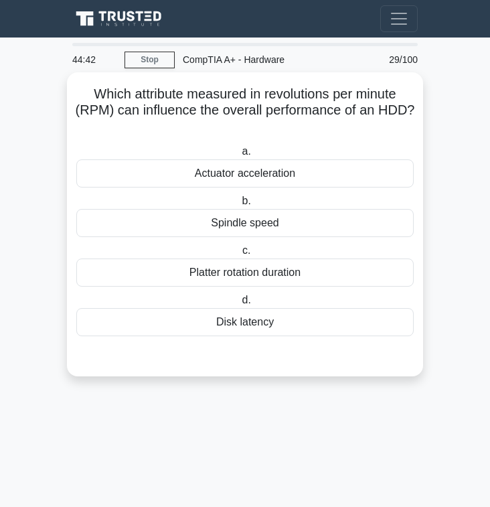
click at [320, 267] on div "Platter rotation duration" at bounding box center [244, 272] width 337 height 28
click at [240, 255] on input "c. Platter rotation duration" at bounding box center [240, 250] width 0 height 9
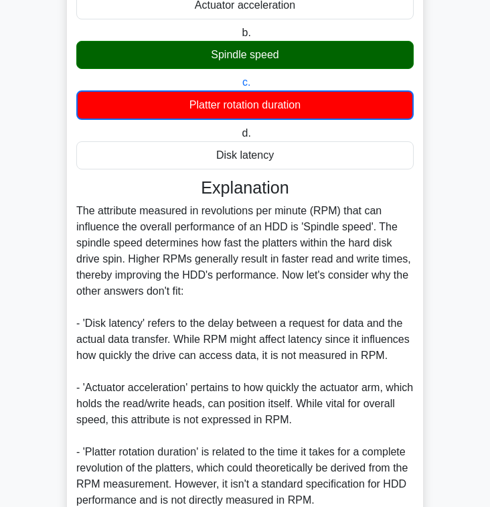
scroll to position [289, 0]
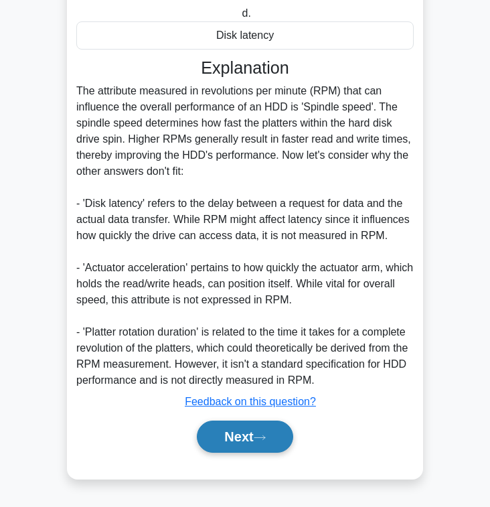
click at [262, 445] on button "Next" at bounding box center [245, 437] width 96 height 32
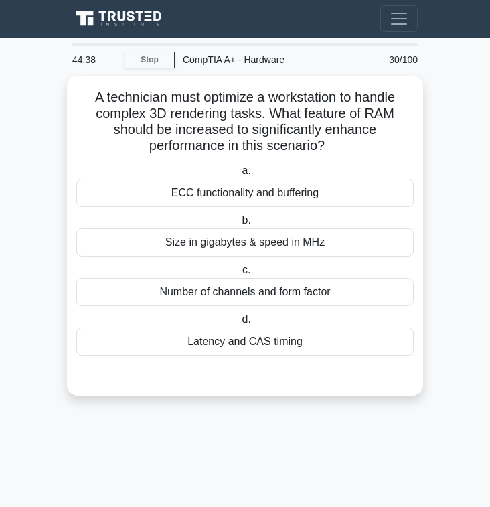
scroll to position [0, 0]
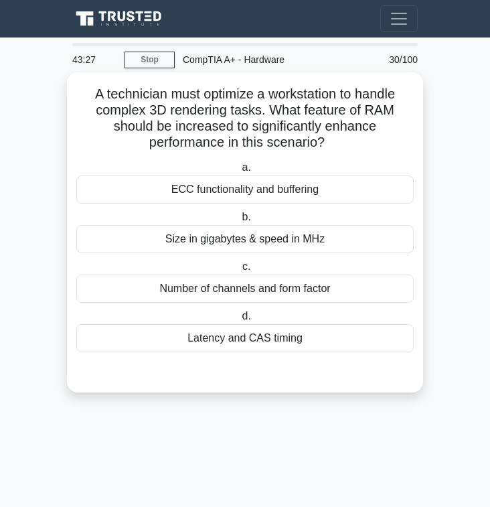
click at [285, 344] on div "Latency and CAS timing" at bounding box center [244, 338] width 337 height 28
click at [239, 321] on input "d. Latency and CAS timing" at bounding box center [239, 316] width 0 height 9
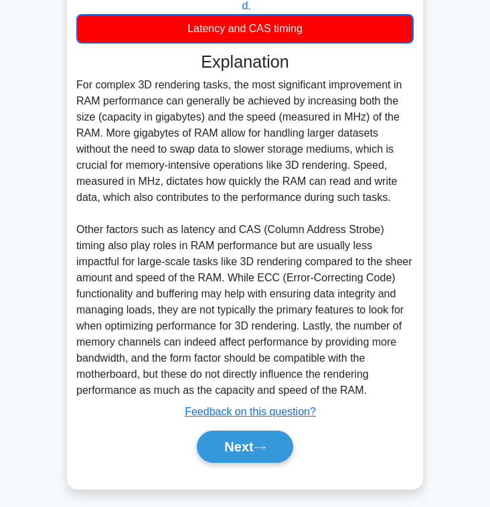
scroll to position [321, 0]
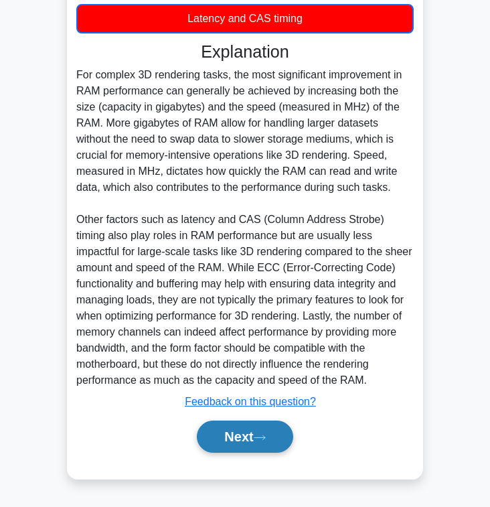
click at [259, 426] on button "Next" at bounding box center [245, 437] width 96 height 32
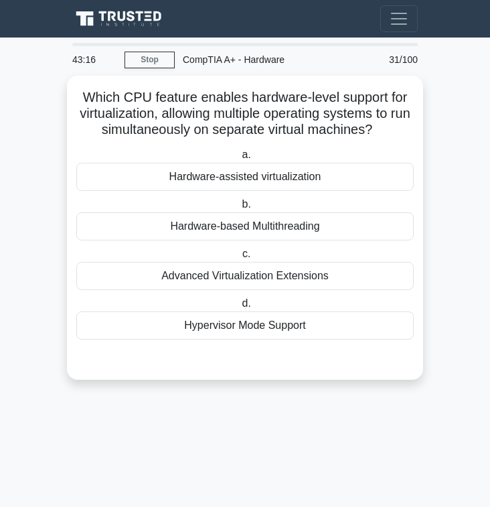
scroll to position [0, 0]
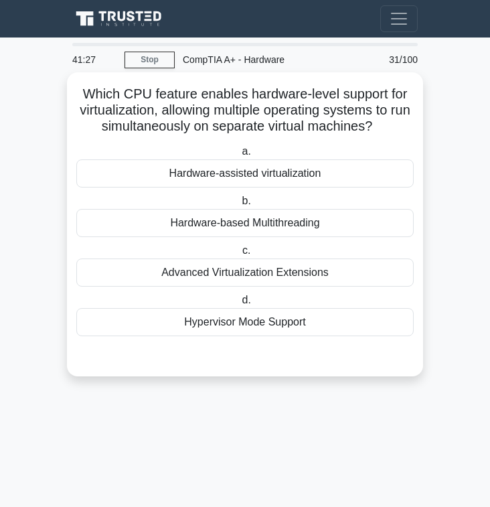
click at [291, 222] on div "Hardware-based Multithreading" at bounding box center [244, 223] width 337 height 28
click at [239, 206] on input "b. Hardware-based Multithreading" at bounding box center [239, 201] width 0 height 9
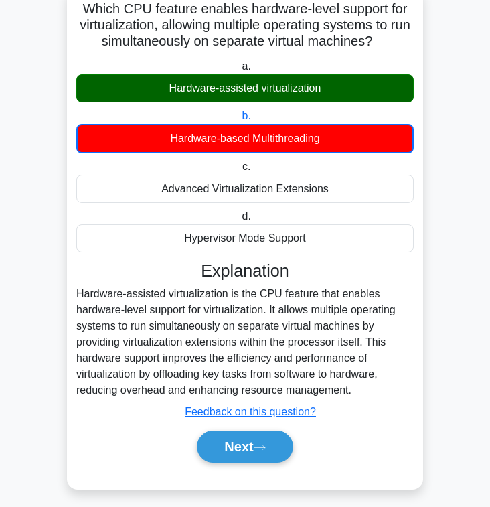
scroll to position [96, 0]
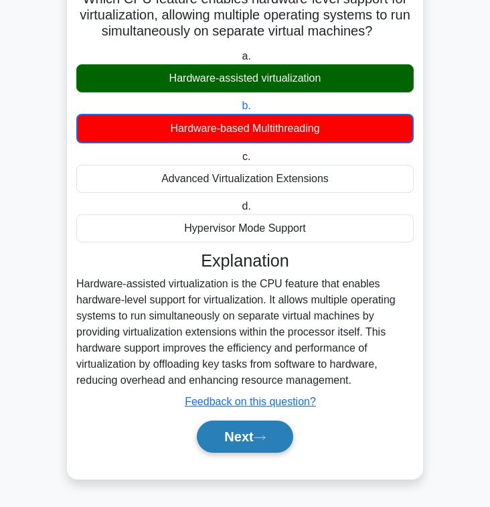
click at [263, 451] on button "Next" at bounding box center [245, 437] width 96 height 32
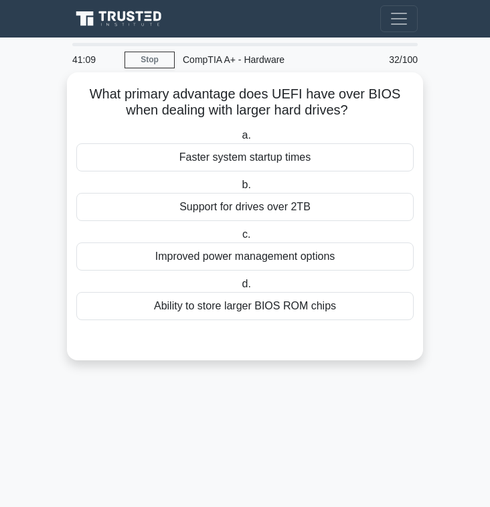
click at [335, 164] on div "Faster system startup times" at bounding box center [244, 157] width 337 height 28
click at [239, 140] on input "a. Faster system startup times" at bounding box center [239, 135] width 0 height 9
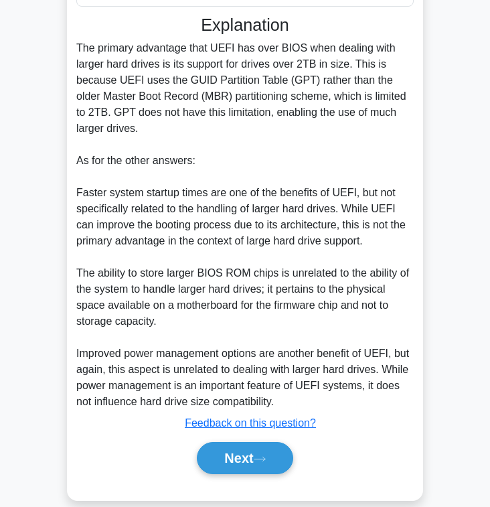
scroll to position [337, 0]
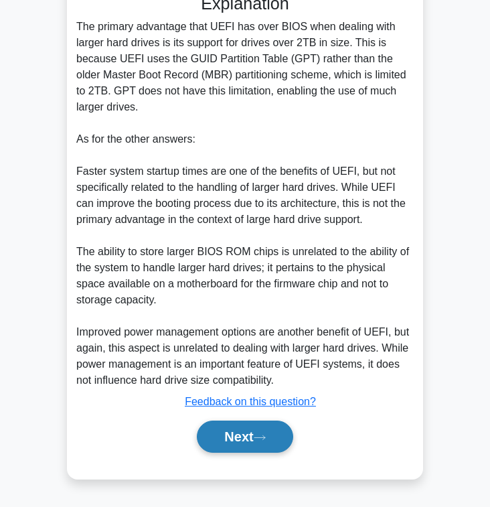
click at [256, 429] on button "Next" at bounding box center [245, 437] width 96 height 32
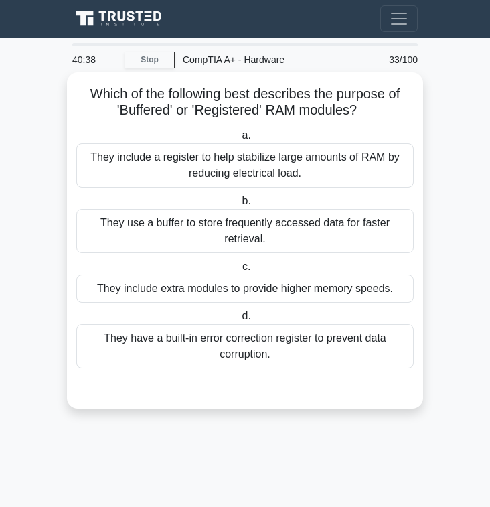
click at [324, 226] on div "They use a buffer to store frequently accessed data for faster retrieval." at bounding box center [244, 231] width 337 height 44
click at [239, 206] on input "b. They use a buffer to store frequently accessed data for faster retrieval." at bounding box center [239, 201] width 0 height 9
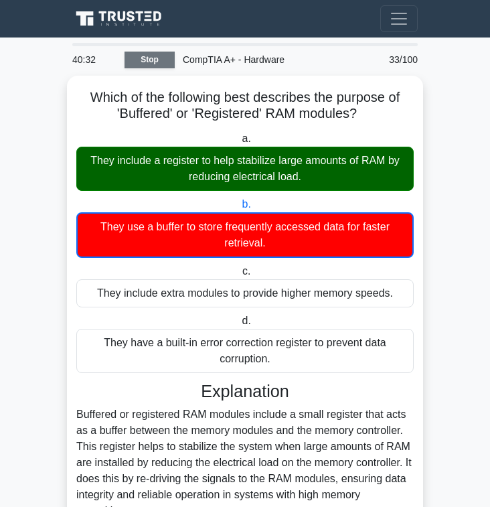
click at [165, 60] on link "Stop" at bounding box center [150, 60] width 50 height 17
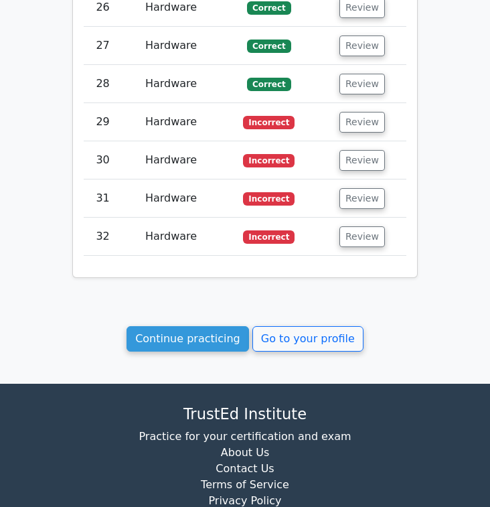
scroll to position [2838, 0]
